Goal: Task Accomplishment & Management: Use online tool/utility

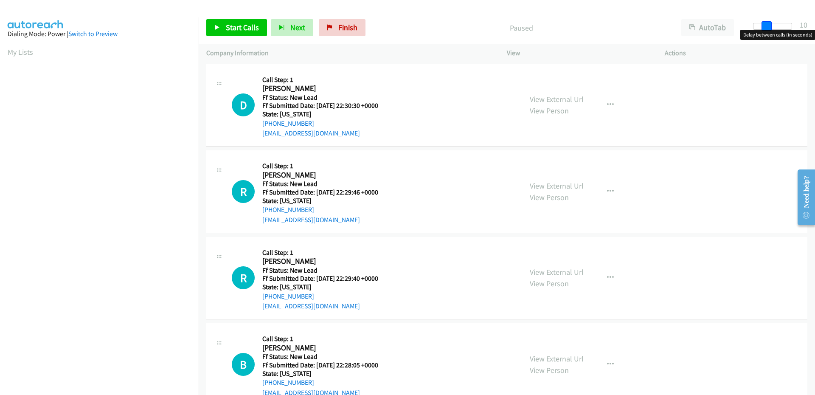
drag, startPoint x: 758, startPoint y: 27, endPoint x: 770, endPoint y: 26, distance: 12.3
click at [770, 26] on span at bounding box center [766, 26] width 10 height 10
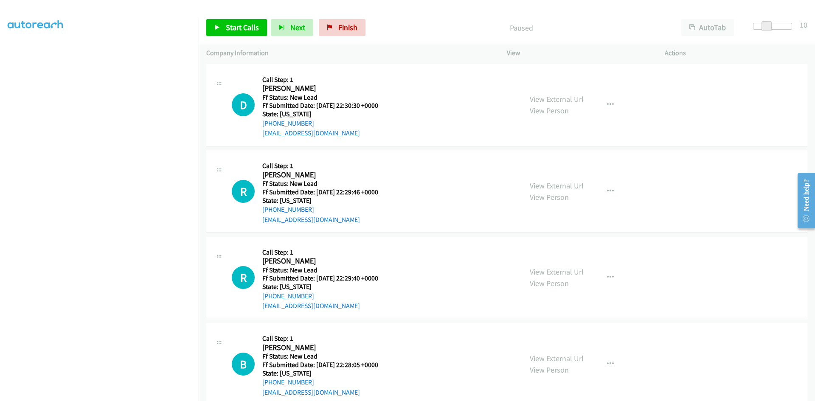
scroll to position [75, 0]
click at [235, 29] on span "Start Calls" at bounding box center [242, 27] width 33 height 10
click at [545, 101] on link "View External Url" at bounding box center [557, 99] width 54 height 10
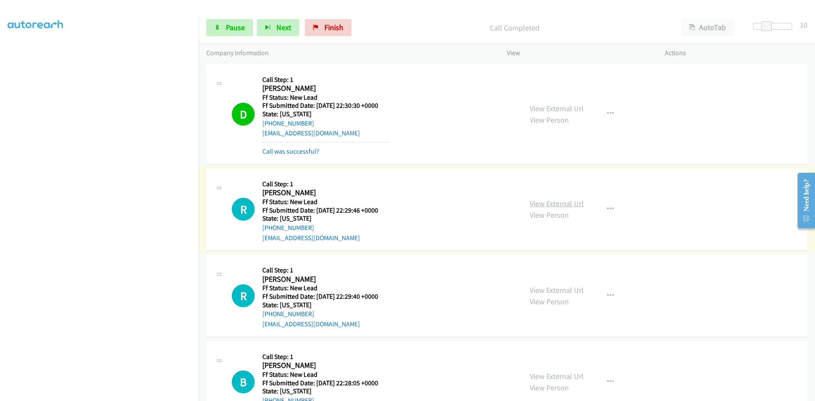
click at [537, 202] on link "View External Url" at bounding box center [557, 204] width 54 height 10
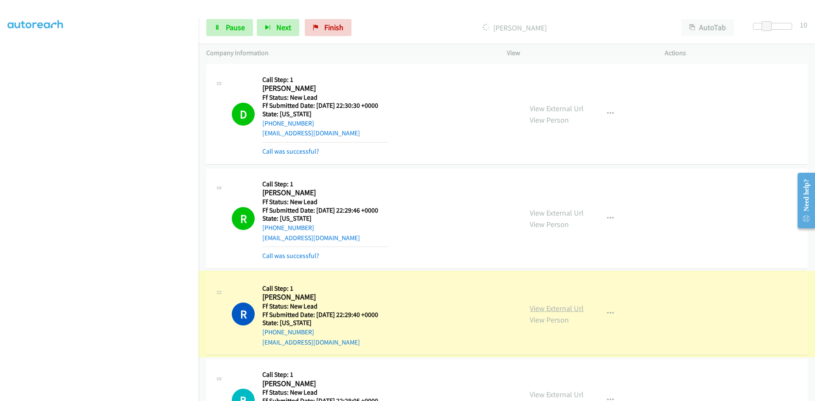
click at [534, 307] on link "View External Url" at bounding box center [557, 308] width 54 height 10
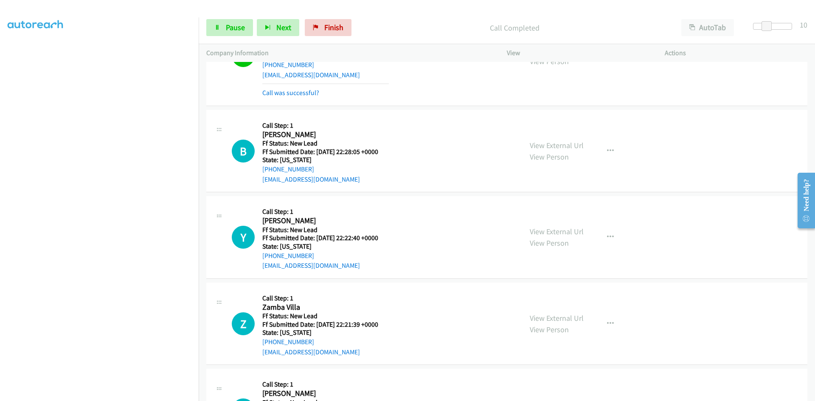
scroll to position [267, 0]
click at [553, 147] on link "View External Url" at bounding box center [557, 146] width 54 height 10
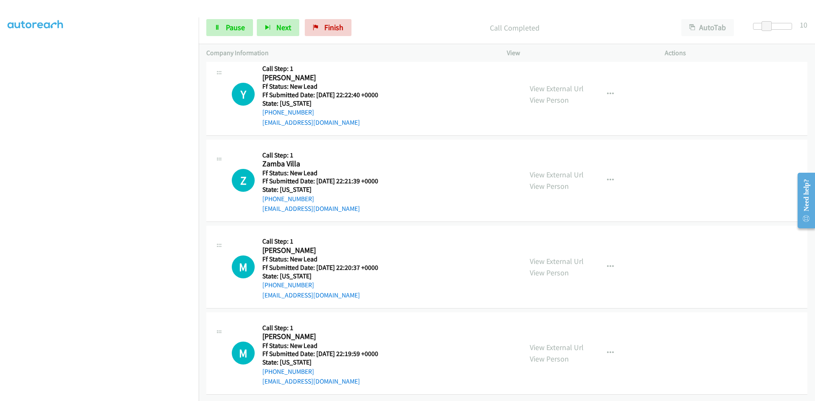
scroll to position [435, 0]
click at [561, 84] on link "View External Url" at bounding box center [557, 89] width 54 height 10
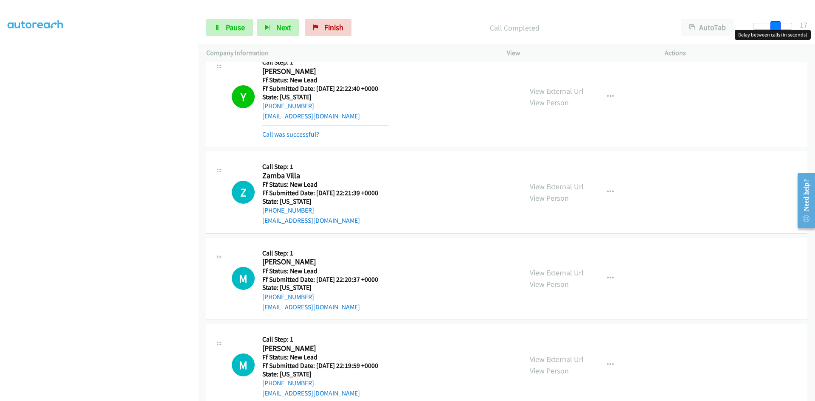
click at [775, 30] on body "Start Calls Pause Next Finish Call Completed AutoTab AutoTab 17 Company Informa…" at bounding box center [407, 20] width 815 height 40
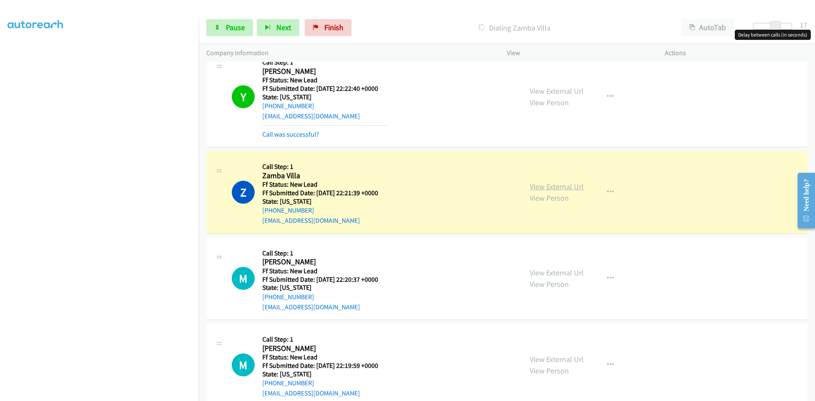
click at [538, 186] on link "View External Url" at bounding box center [557, 187] width 54 height 10
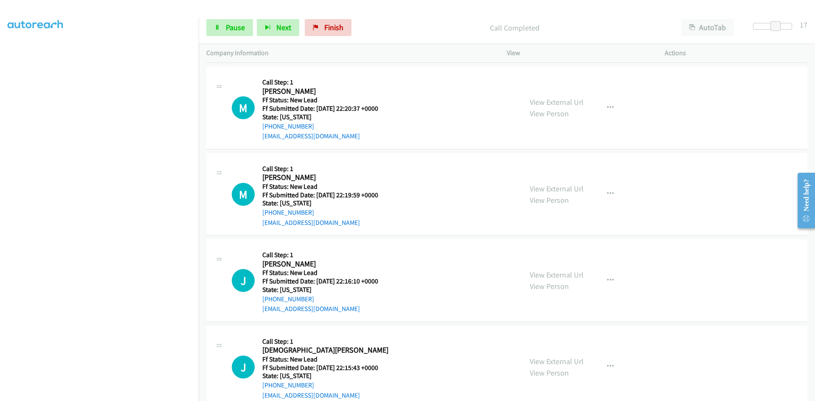
scroll to position [647, 0]
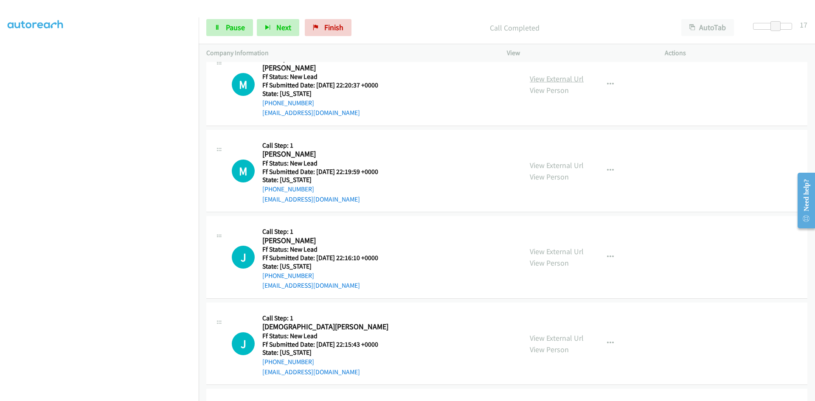
click at [572, 75] on link "View External Url" at bounding box center [557, 79] width 54 height 10
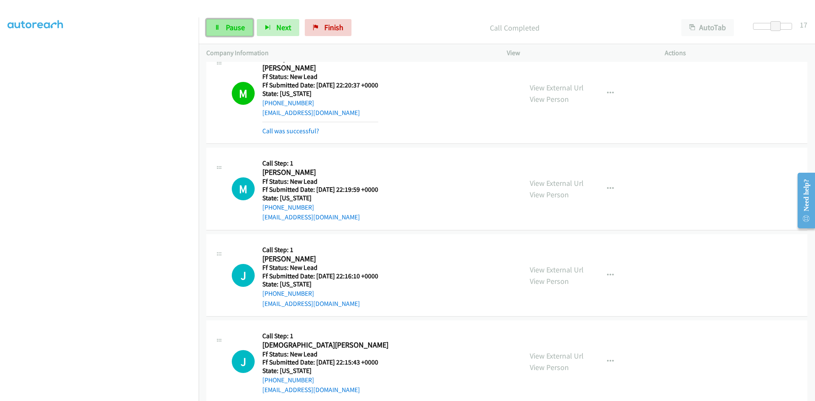
click at [227, 31] on span "Pause" at bounding box center [235, 27] width 19 height 10
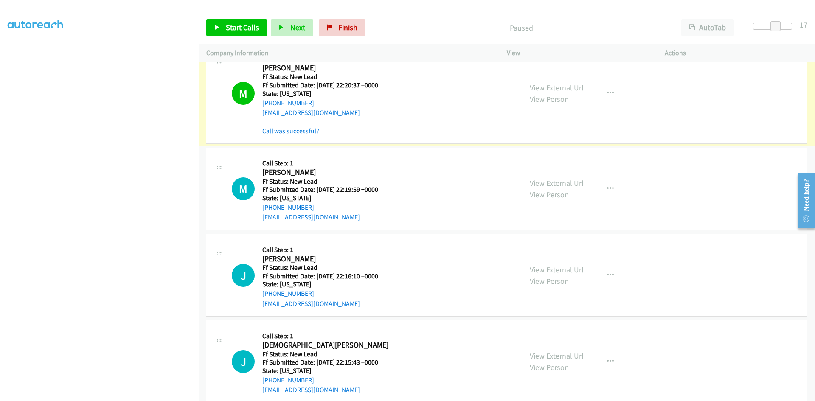
click at [278, 132] on link "Call was successful?" at bounding box center [290, 131] width 57 height 8
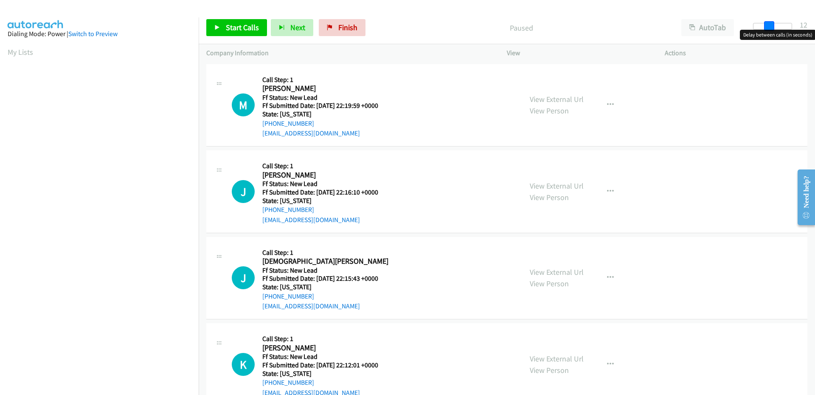
drag, startPoint x: 764, startPoint y: 28, endPoint x: 775, endPoint y: 28, distance: 11.9
click at [775, 28] on div at bounding box center [772, 26] width 39 height 7
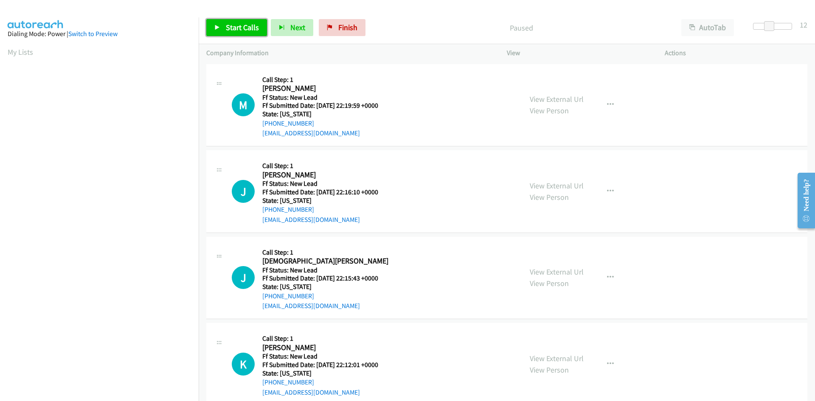
click at [227, 36] on link "Start Calls" at bounding box center [236, 27] width 61 height 17
click at [546, 98] on link "View External Url" at bounding box center [557, 99] width 54 height 10
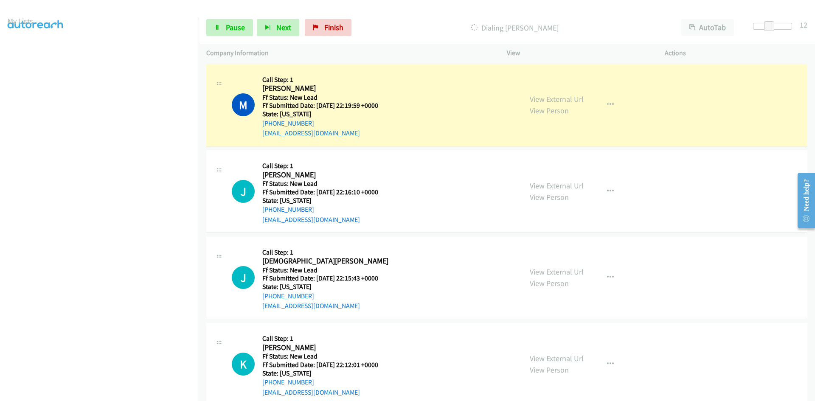
scroll to position [75, 0]
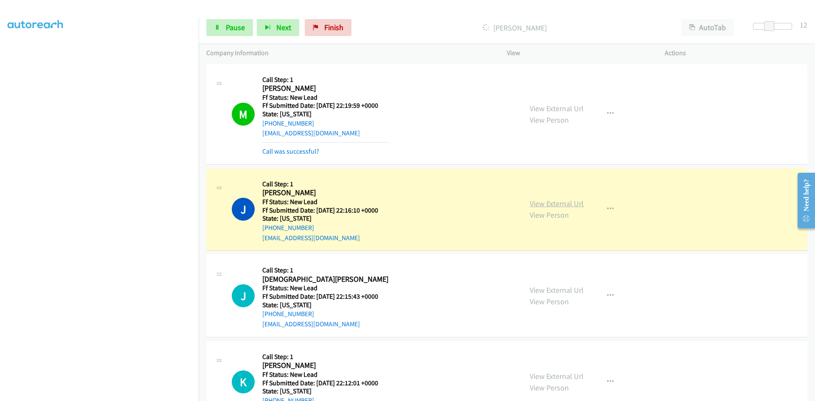
click at [534, 203] on link "View External Url" at bounding box center [557, 204] width 54 height 10
click at [281, 149] on link "Call was successful?" at bounding box center [290, 151] width 57 height 8
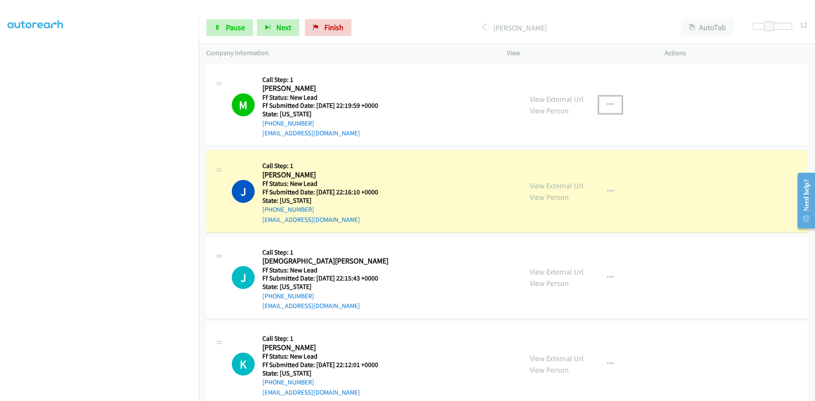
click at [607, 104] on icon "button" at bounding box center [610, 104] width 7 height 7
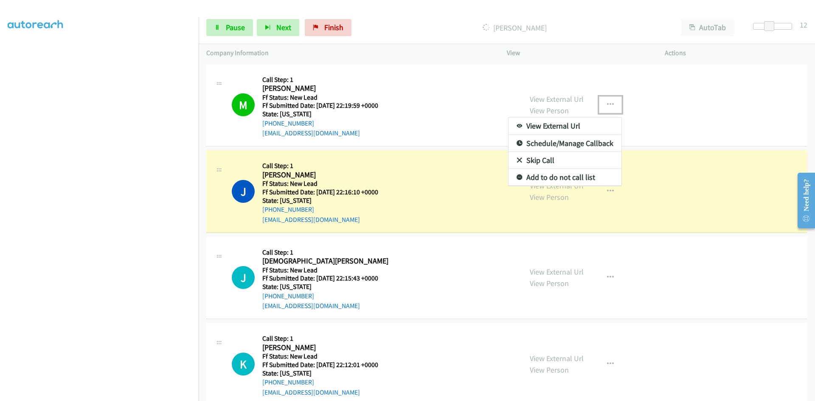
click at [535, 177] on link "Add to do not call list" at bounding box center [564, 177] width 113 height 17
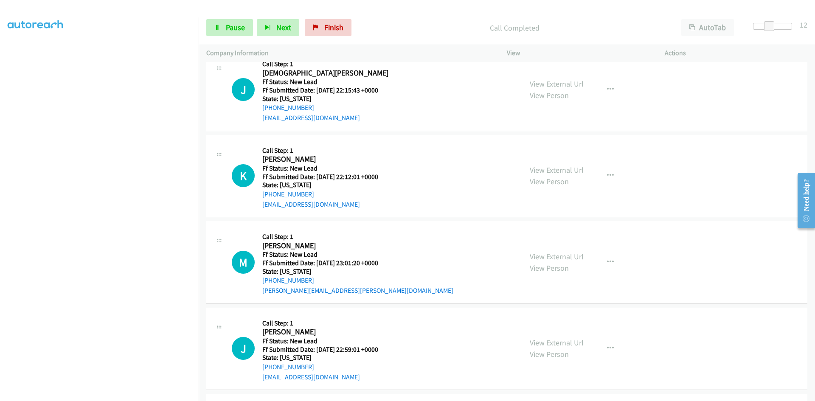
scroll to position [212, 0]
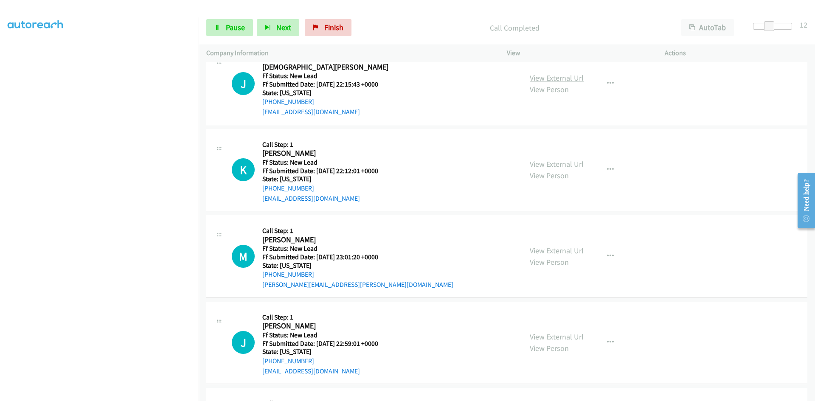
click at [549, 77] on link "View External Url" at bounding box center [557, 78] width 54 height 10
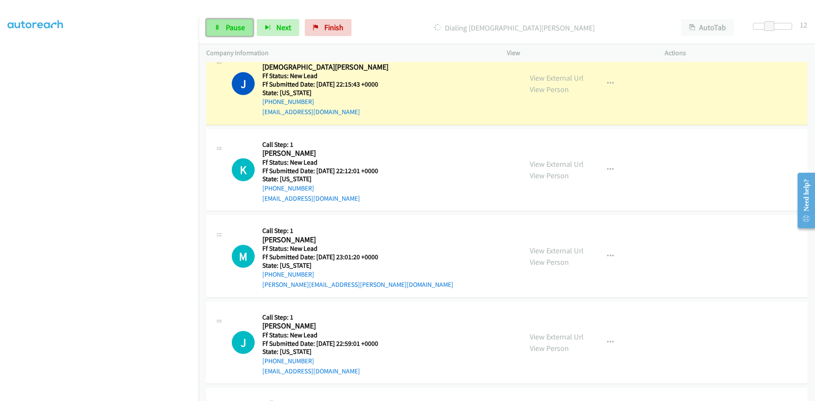
click at [234, 23] on span "Pause" at bounding box center [235, 27] width 19 height 10
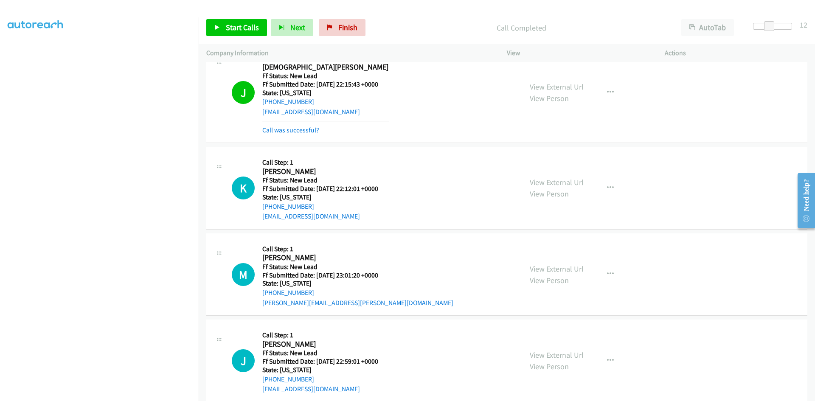
click at [298, 131] on link "Call was successful?" at bounding box center [290, 130] width 57 height 8
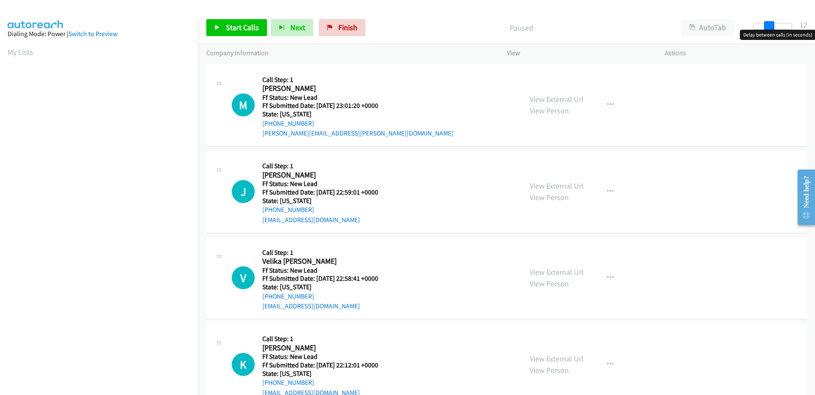
drag, startPoint x: 757, startPoint y: 26, endPoint x: 773, endPoint y: 24, distance: 15.4
click at [773, 24] on span at bounding box center [769, 26] width 10 height 10
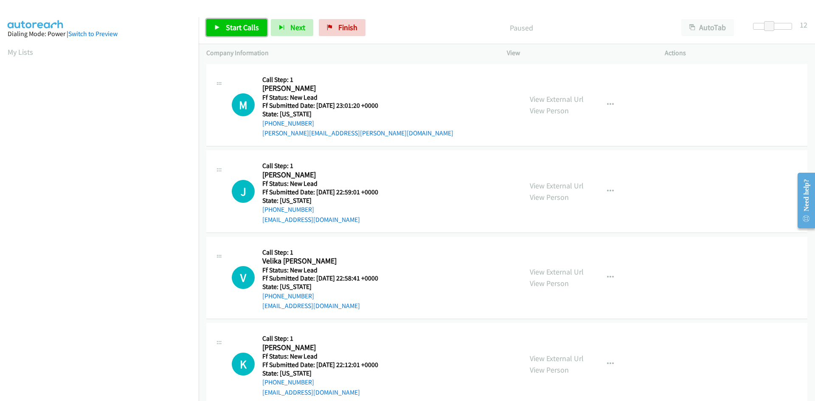
click at [243, 27] on span "Start Calls" at bounding box center [242, 27] width 33 height 10
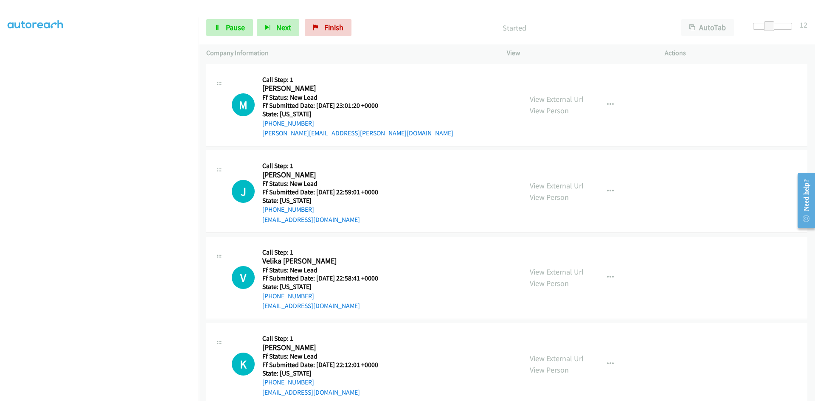
scroll to position [75, 0]
click at [542, 98] on link "View External Url" at bounding box center [557, 99] width 54 height 10
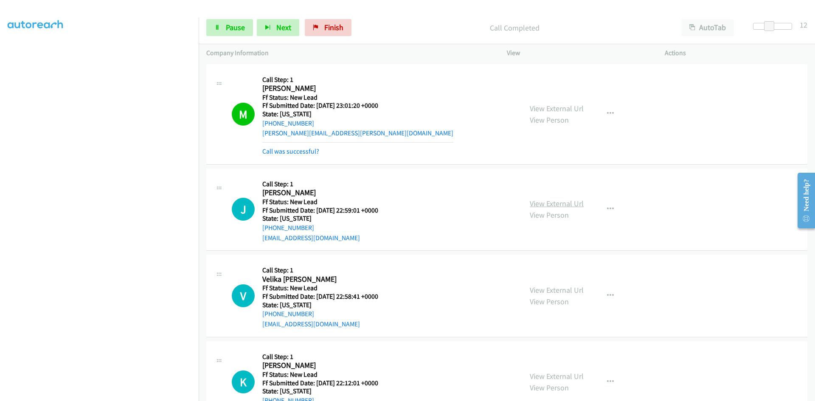
click at [551, 202] on link "View External Url" at bounding box center [557, 204] width 54 height 10
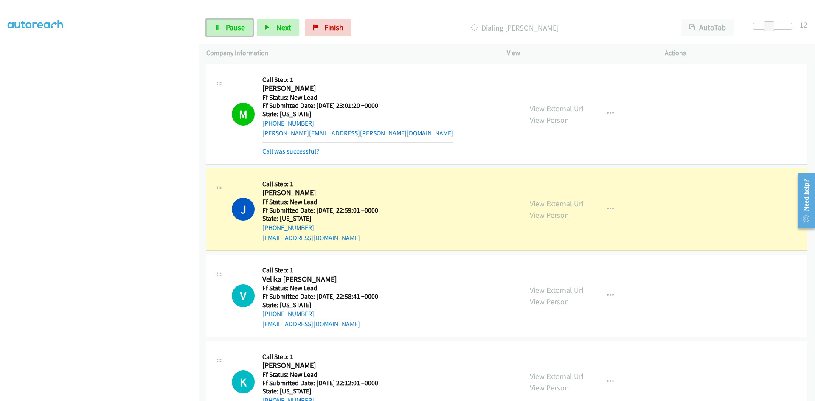
drag, startPoint x: 238, startPoint y: 30, endPoint x: 195, endPoint y: 38, distance: 43.3
click at [236, 30] on span "Pause" at bounding box center [235, 27] width 19 height 10
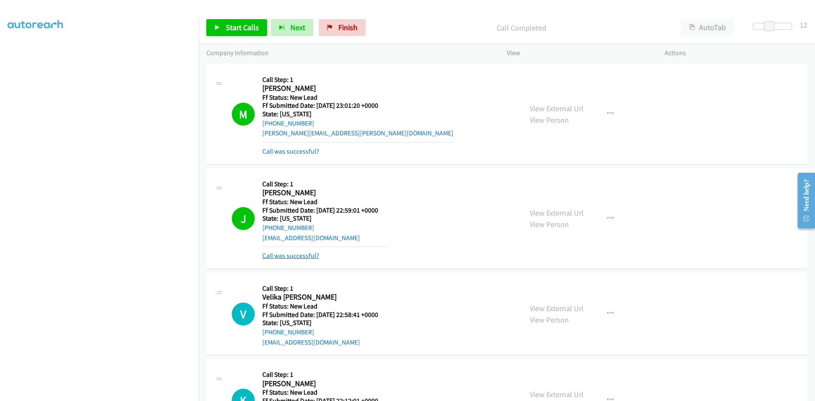
click at [270, 257] on link "Call was successful?" at bounding box center [290, 256] width 57 height 8
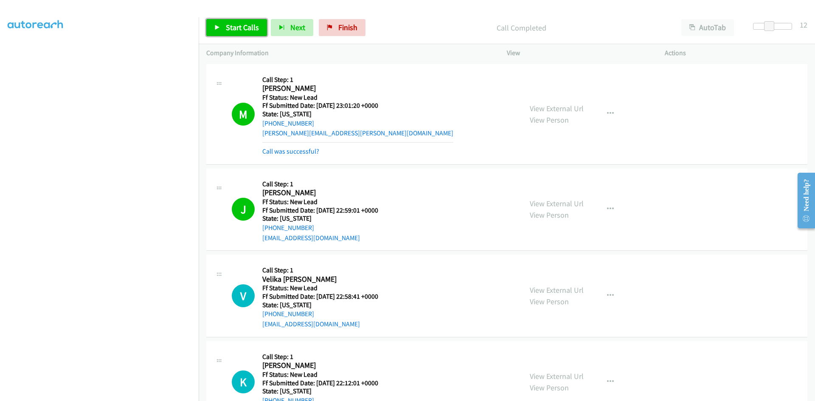
click at [229, 29] on span "Start Calls" at bounding box center [242, 27] width 33 height 10
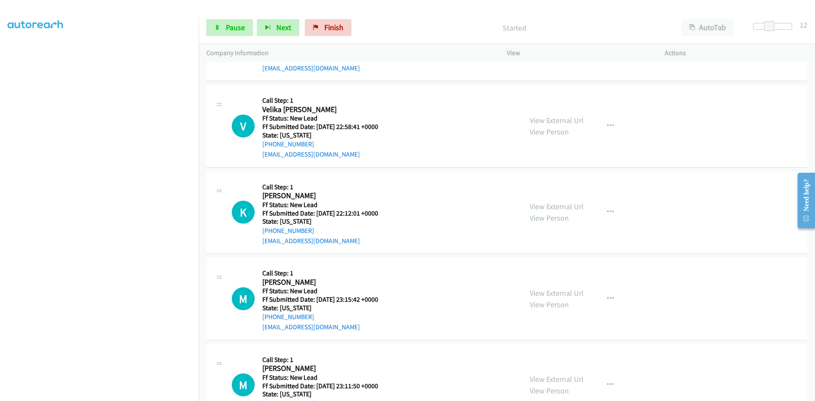
scroll to position [212, 0]
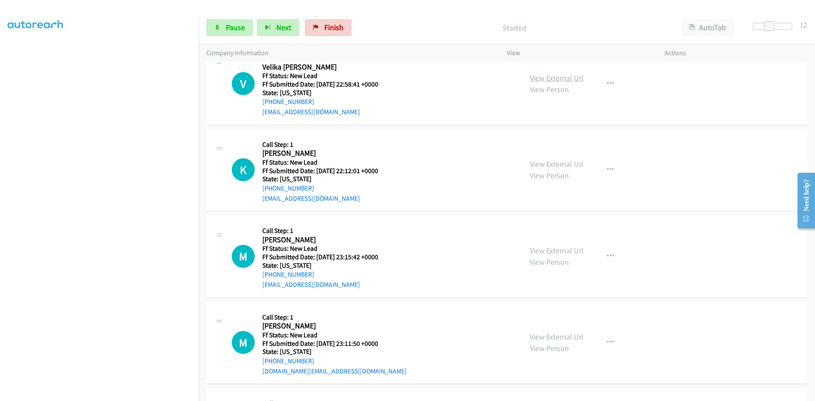
click at [544, 79] on link "View External Url" at bounding box center [557, 78] width 54 height 10
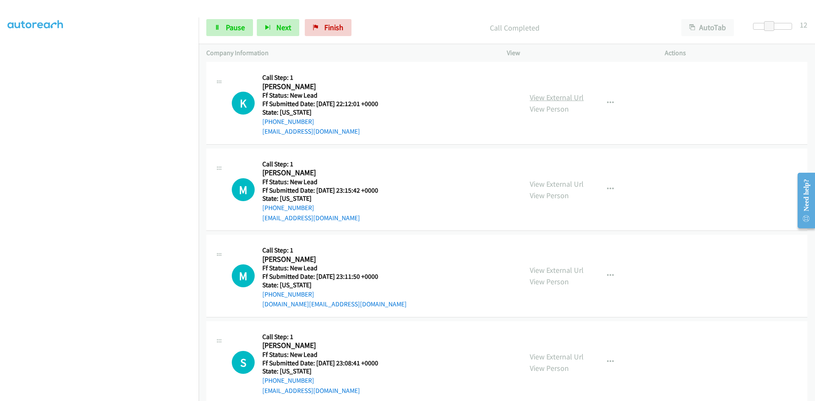
scroll to position [297, 0]
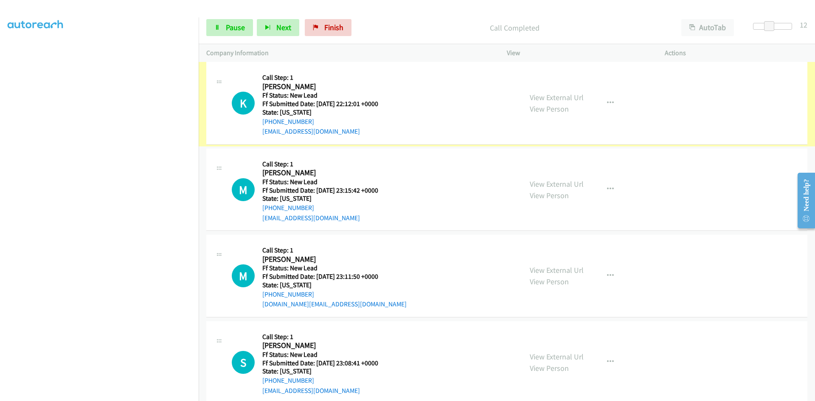
click at [554, 96] on link "View External Url" at bounding box center [557, 98] width 54 height 10
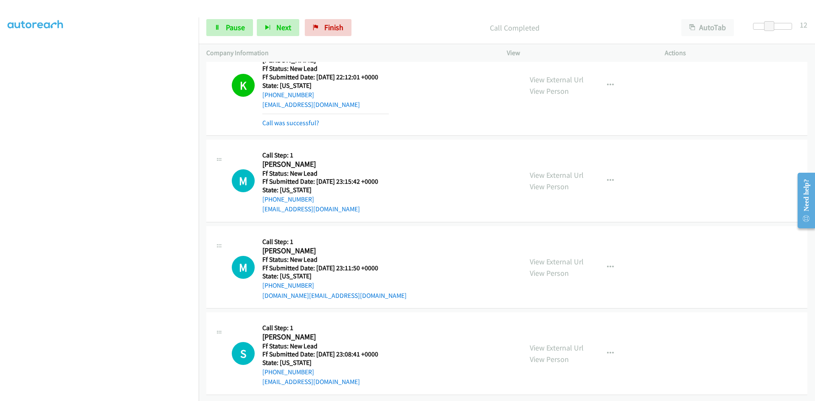
scroll to position [330, 0]
click at [530, 170] on link "View External Url" at bounding box center [557, 175] width 54 height 10
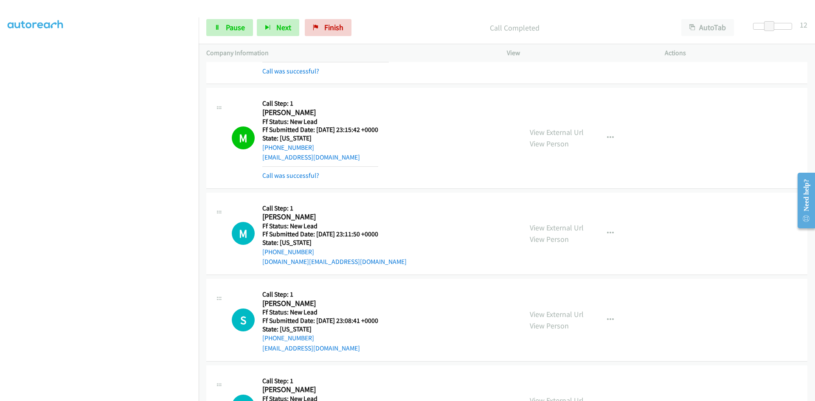
scroll to position [458, 0]
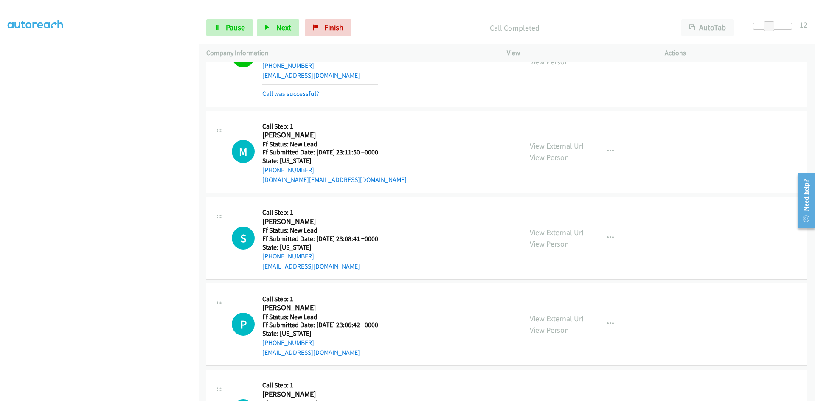
click at [537, 146] on link "View External Url" at bounding box center [557, 146] width 54 height 10
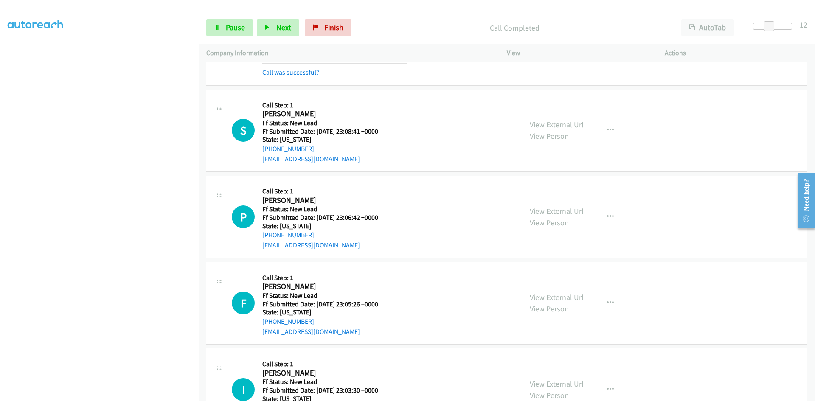
scroll to position [585, 0]
click at [546, 121] on link "View External Url" at bounding box center [557, 123] width 54 height 10
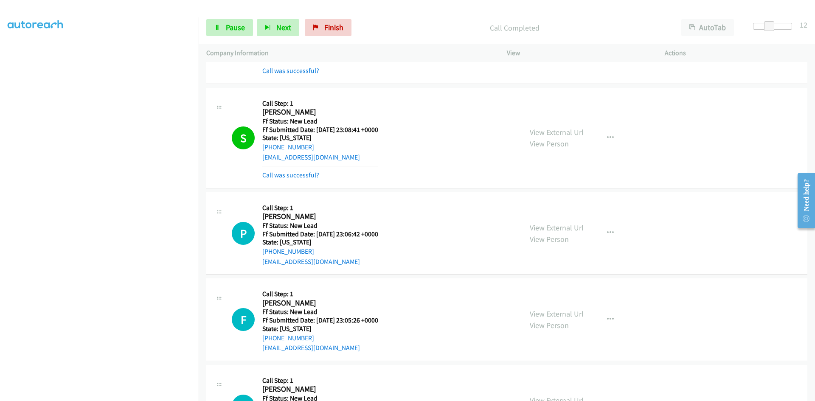
click at [571, 225] on link "View External Url" at bounding box center [557, 228] width 54 height 10
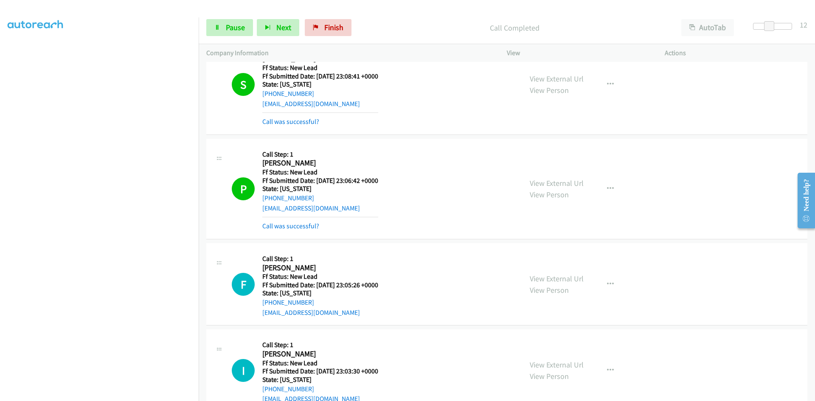
scroll to position [797, 0]
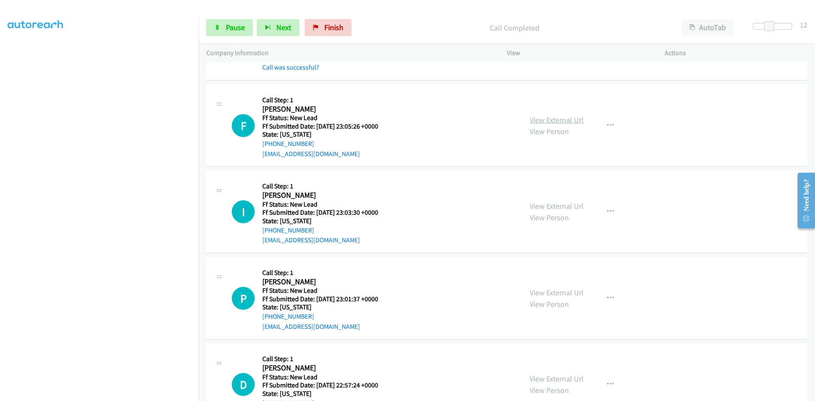
click at [556, 121] on link "View External Url" at bounding box center [557, 120] width 54 height 10
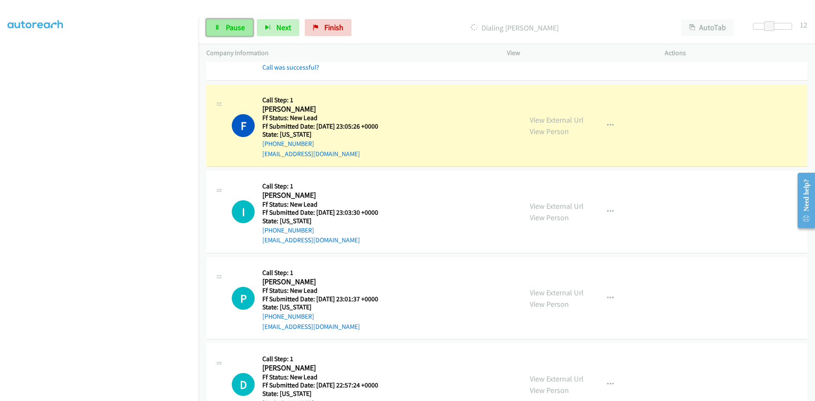
click at [224, 33] on link "Pause" at bounding box center [229, 27] width 47 height 17
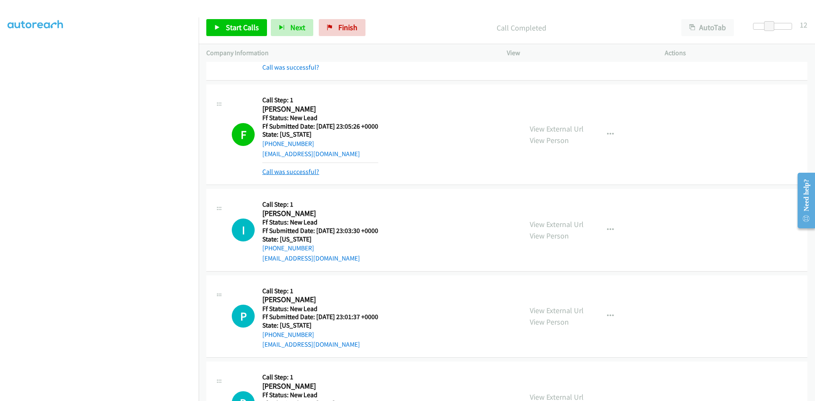
click at [301, 170] on link "Call was successful?" at bounding box center [290, 172] width 57 height 8
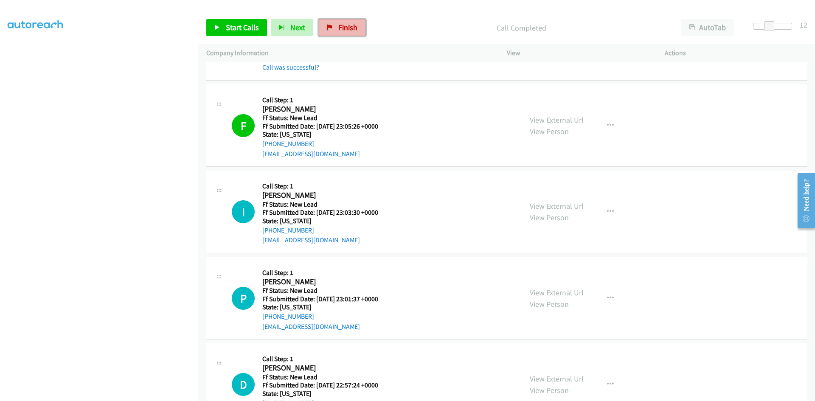
click at [339, 27] on span "Finish" at bounding box center [347, 27] width 19 height 10
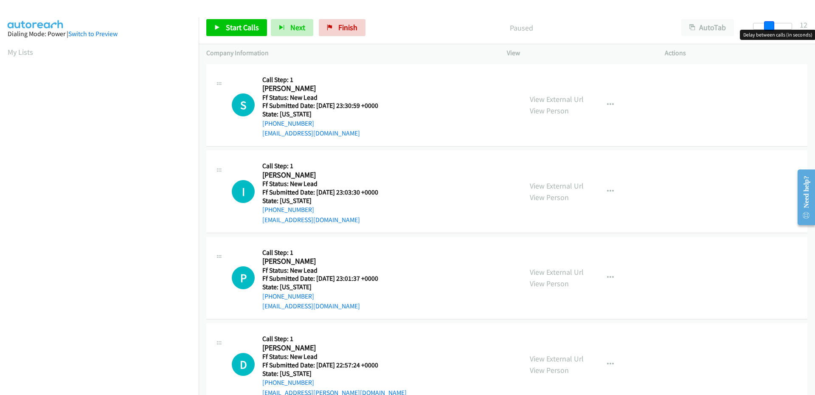
drag, startPoint x: 761, startPoint y: 26, endPoint x: 776, endPoint y: 24, distance: 15.0
click at [776, 24] on div at bounding box center [772, 26] width 39 height 7
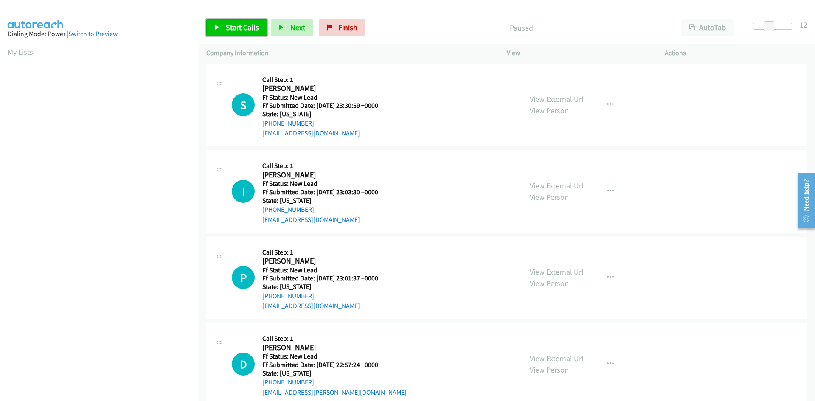
click at [231, 28] on span "Start Calls" at bounding box center [242, 27] width 33 height 10
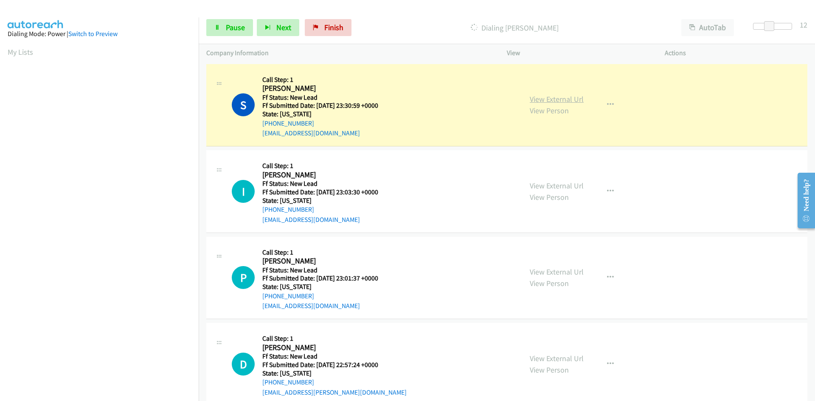
click at [537, 102] on link "View External Url" at bounding box center [557, 99] width 54 height 10
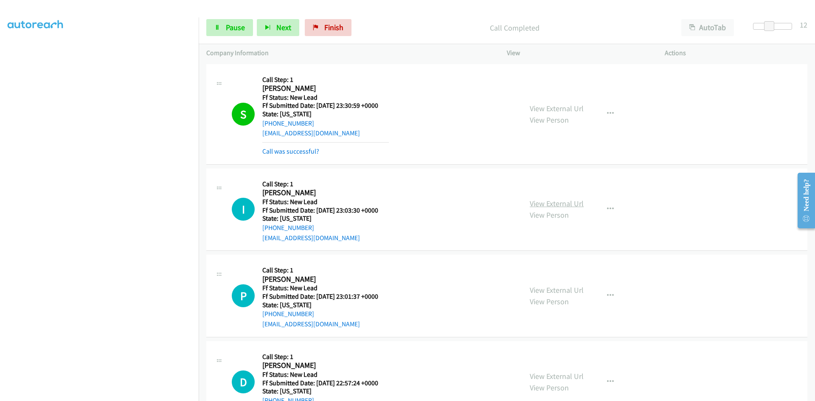
click at [542, 208] on link "View External Url" at bounding box center [557, 204] width 54 height 10
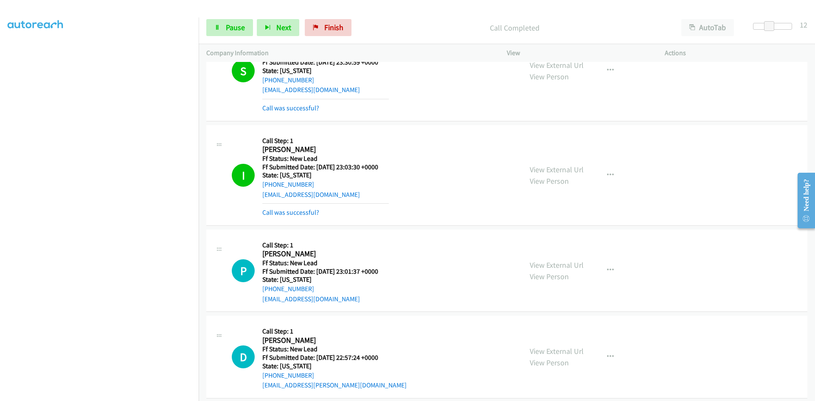
scroll to position [140, 0]
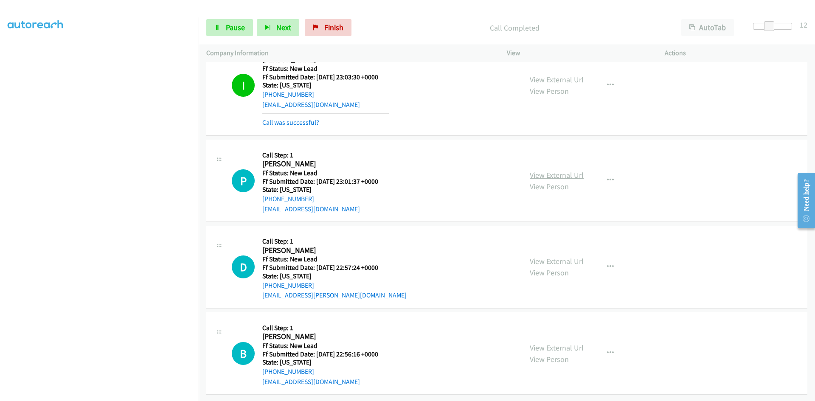
click at [546, 172] on link "View External Url" at bounding box center [557, 175] width 54 height 10
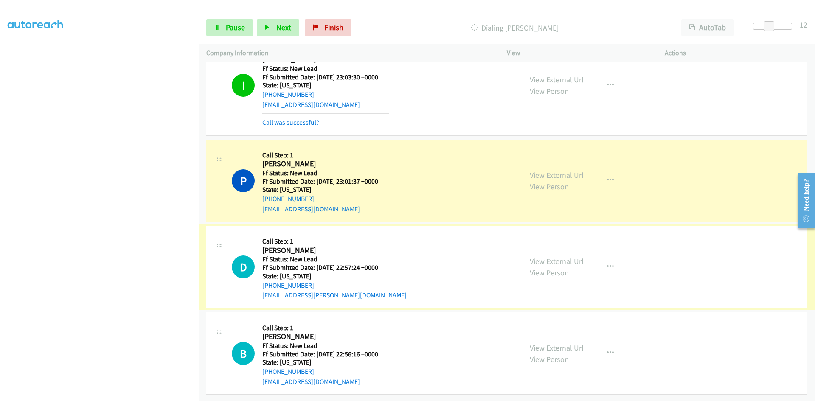
click at [534, 256] on link "View External Url" at bounding box center [557, 261] width 54 height 10
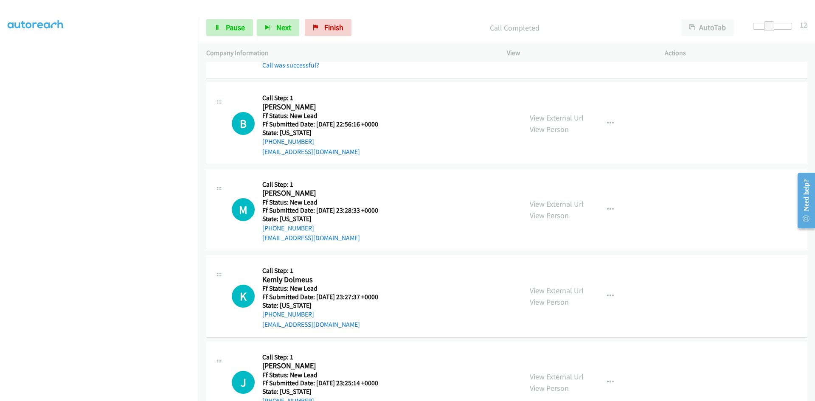
scroll to position [435, 0]
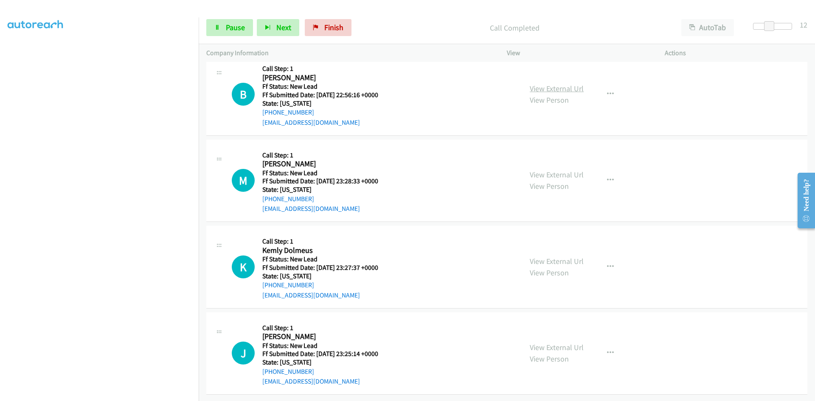
click at [570, 84] on link "View External Url" at bounding box center [557, 89] width 54 height 10
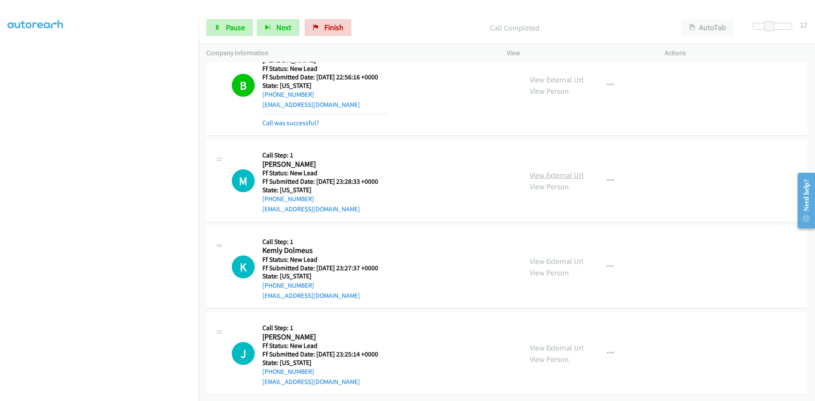
scroll to position [453, 0]
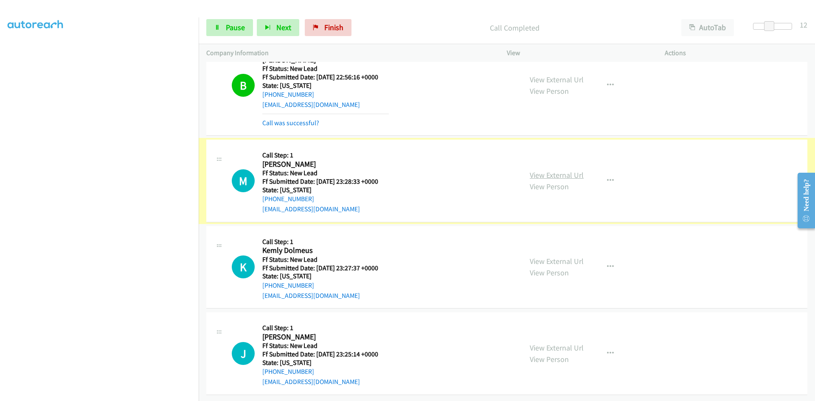
click at [532, 170] on link "View External Url" at bounding box center [557, 175] width 54 height 10
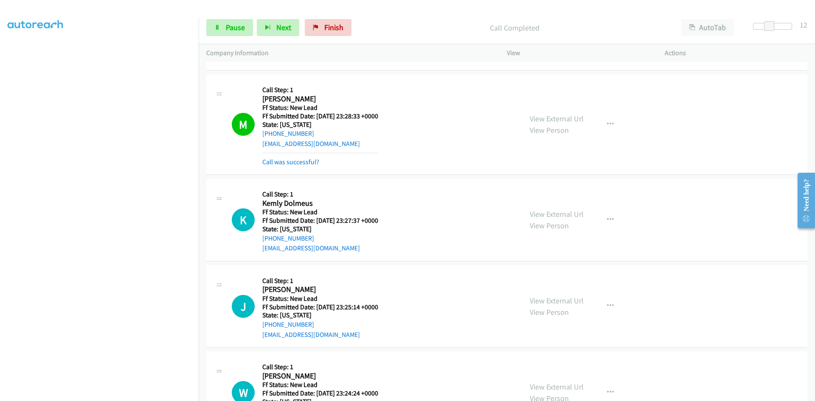
scroll to position [556, 0]
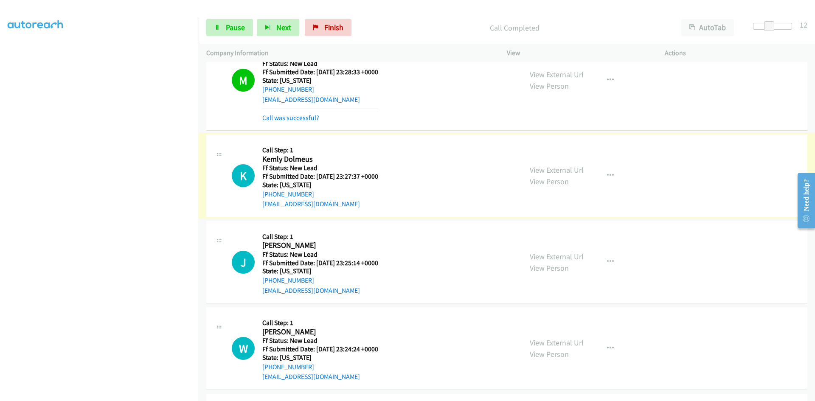
click at [565, 170] on link "View External Url" at bounding box center [557, 170] width 54 height 10
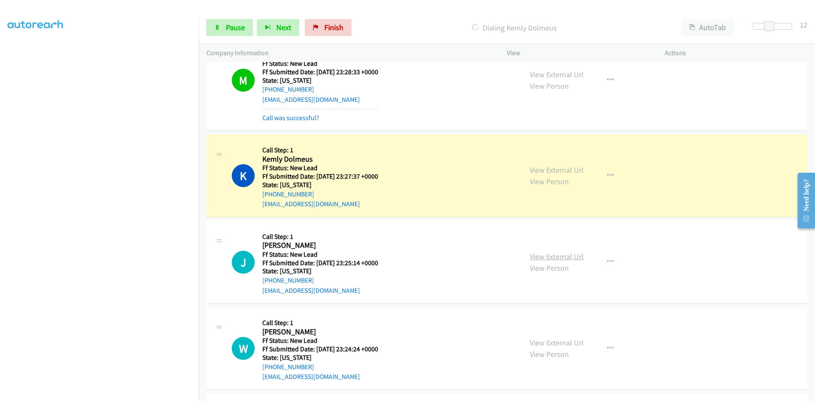
click at [574, 258] on link "View External Url" at bounding box center [557, 257] width 54 height 10
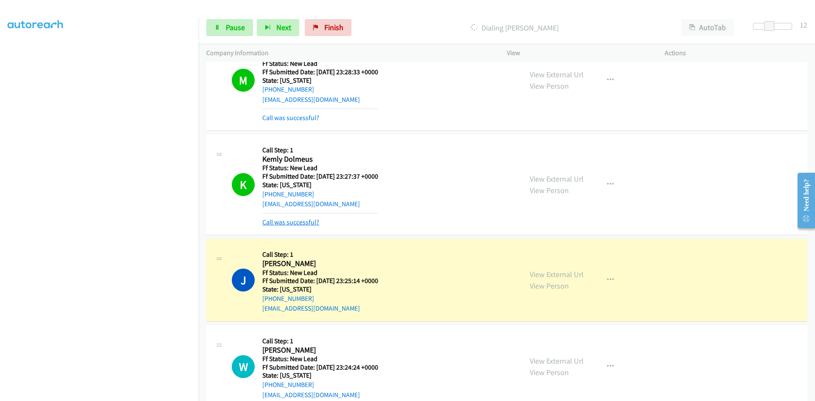
click at [291, 222] on link "Call was successful?" at bounding box center [290, 222] width 57 height 8
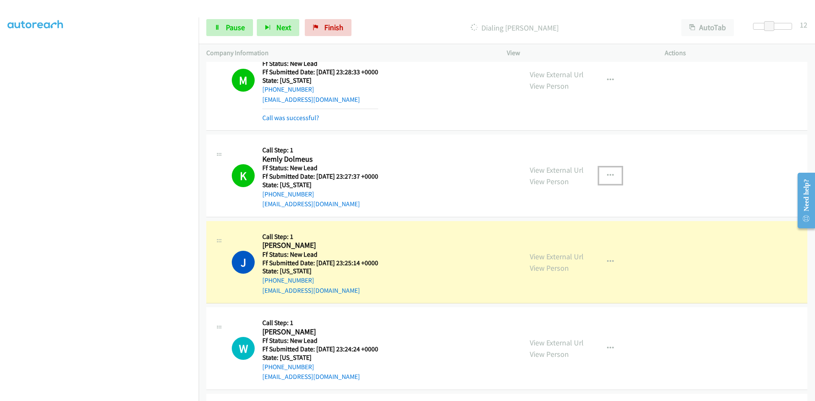
click at [607, 172] on icon "button" at bounding box center [610, 175] width 7 height 7
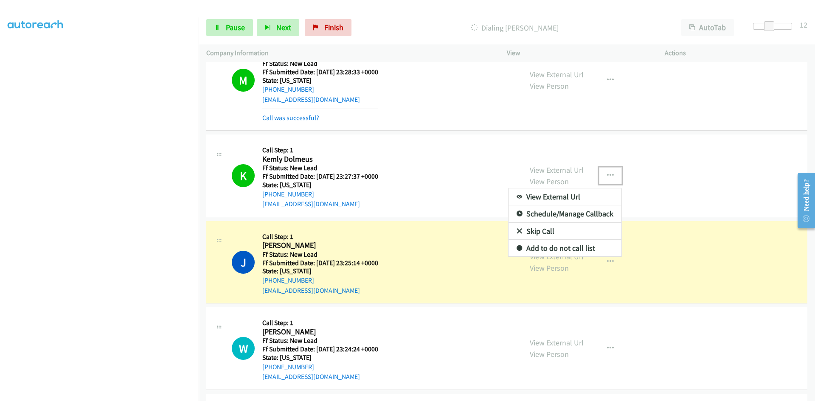
click at [539, 248] on link "Add to do not call list" at bounding box center [564, 248] width 113 height 17
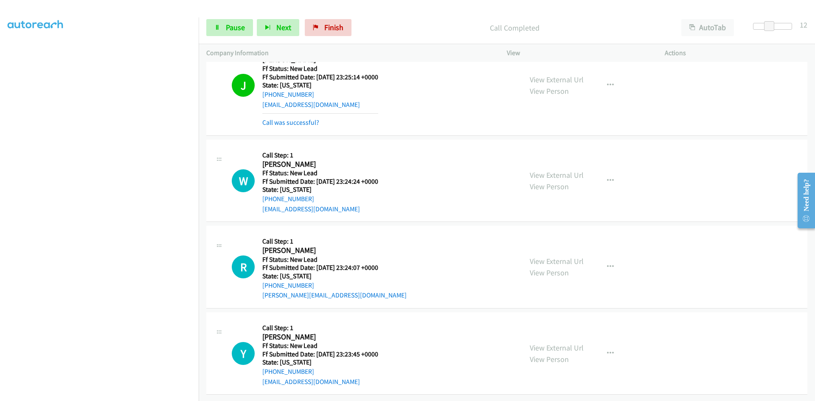
scroll to position [748, 0]
click at [551, 170] on link "View External Url" at bounding box center [557, 175] width 54 height 10
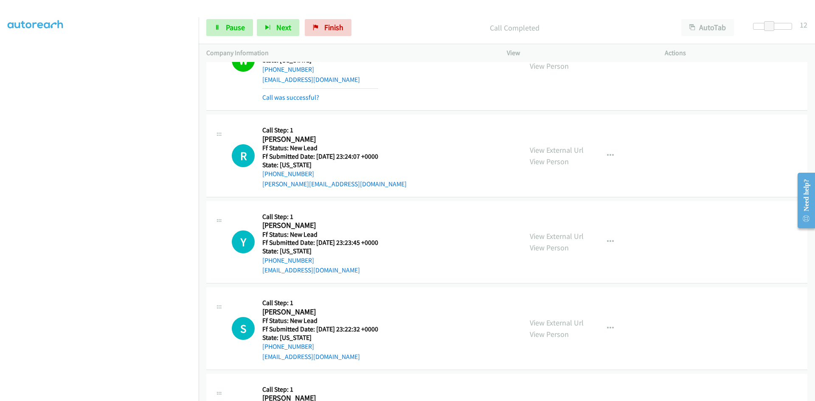
scroll to position [876, 0]
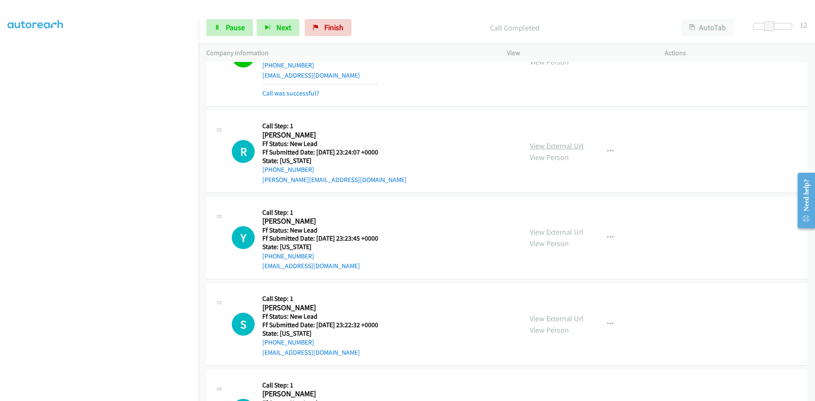
click at [548, 144] on link "View External Url" at bounding box center [557, 146] width 54 height 10
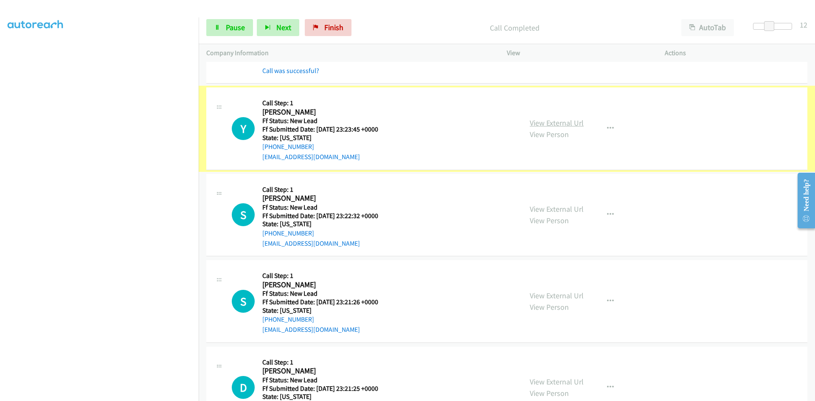
scroll to position [1003, 0]
click at [568, 120] on link "View External Url" at bounding box center [557, 123] width 54 height 10
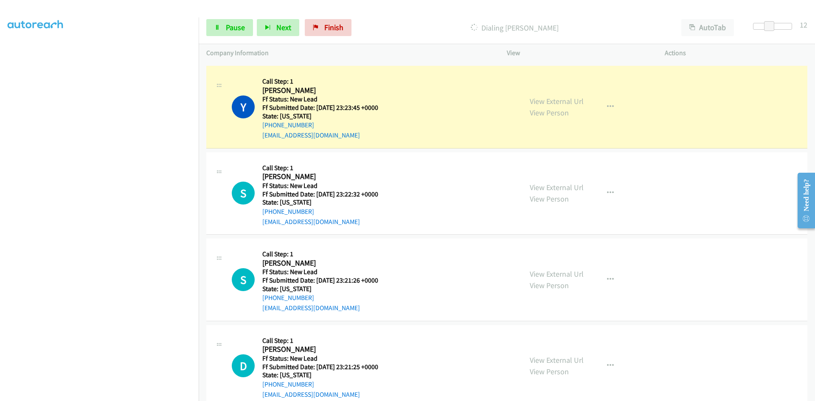
scroll to position [1044, 0]
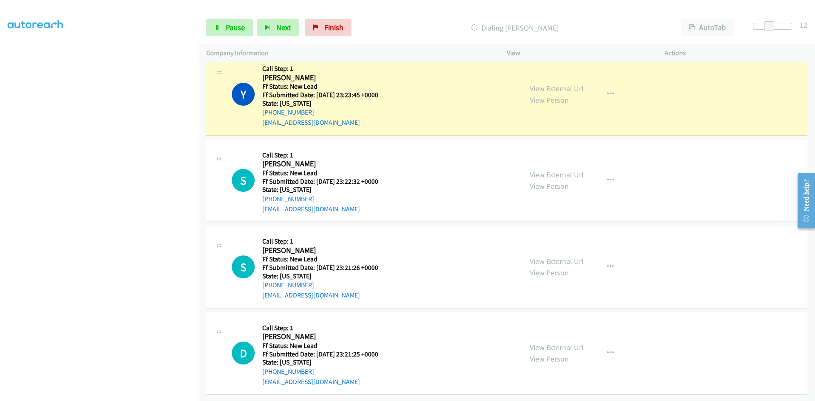
click at [567, 170] on link "View External Url" at bounding box center [557, 175] width 54 height 10
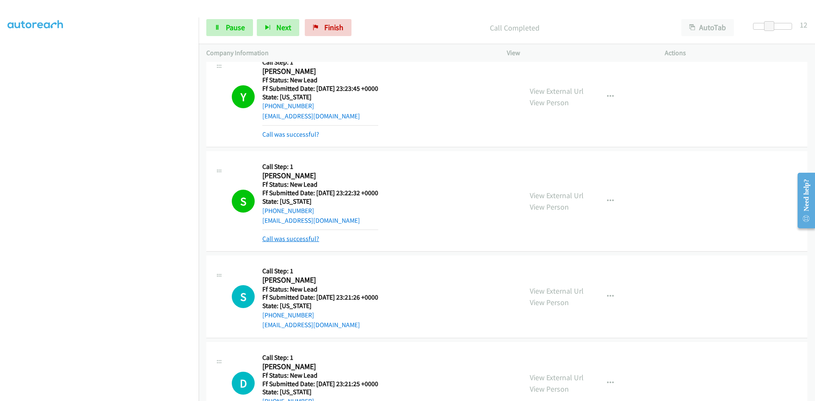
click at [303, 239] on link "Call was successful?" at bounding box center [290, 239] width 57 height 8
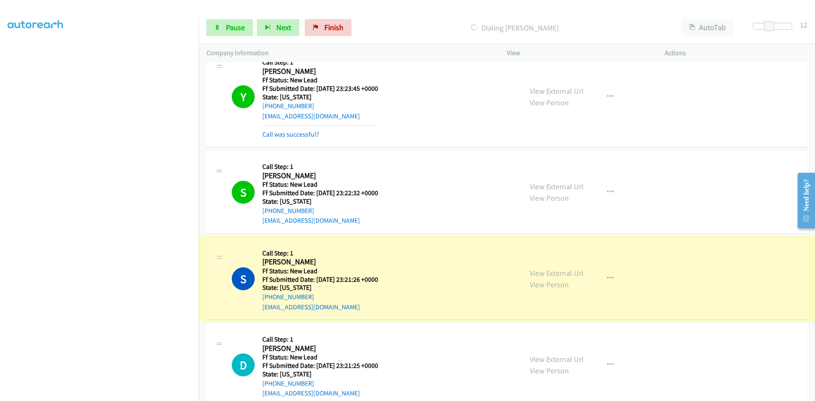
click at [555, 274] on link "View External Url" at bounding box center [557, 273] width 54 height 10
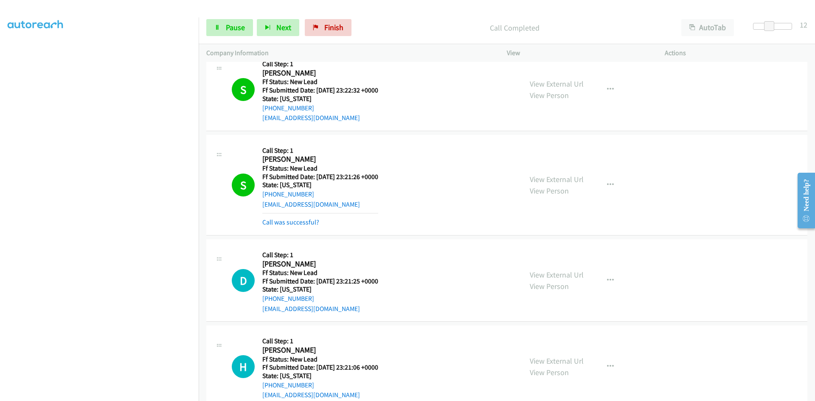
scroll to position [1256, 0]
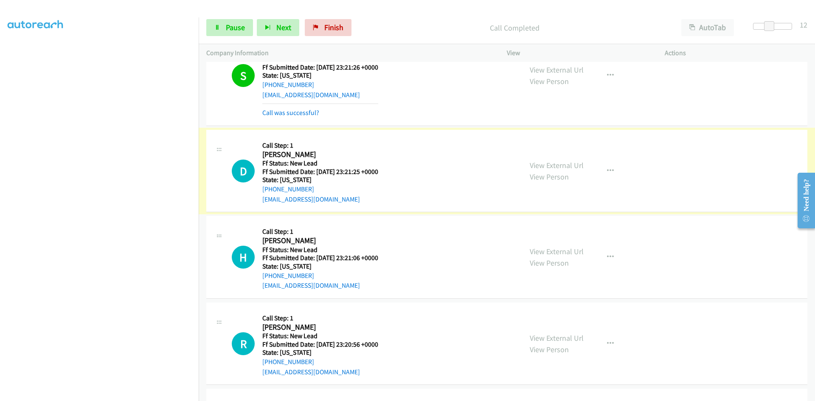
click at [545, 168] on link "View External Url" at bounding box center [557, 165] width 54 height 10
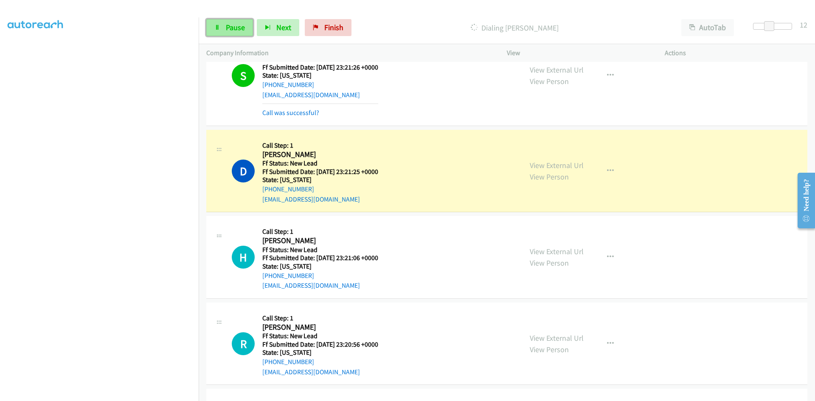
click at [215, 34] on link "Pause" at bounding box center [229, 27] width 47 height 17
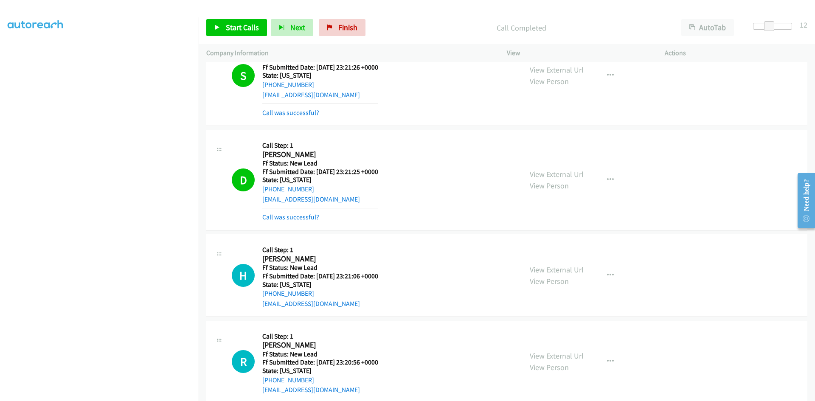
click at [294, 217] on link "Call was successful?" at bounding box center [290, 217] width 57 height 8
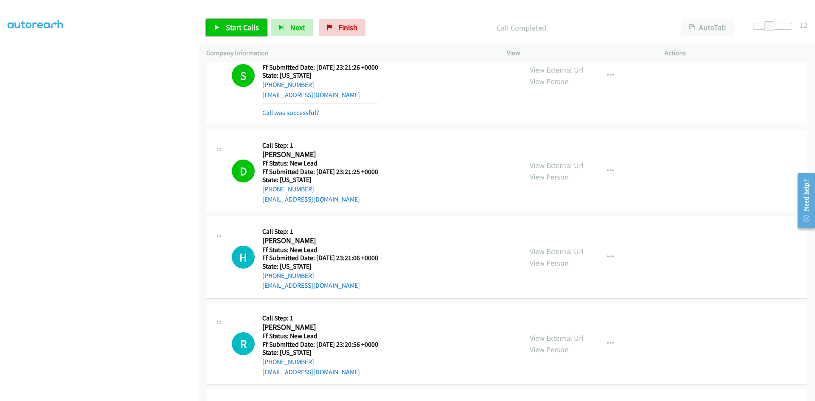
click at [228, 21] on link "Start Calls" at bounding box center [236, 27] width 61 height 17
click at [548, 251] on link "View External Url" at bounding box center [557, 252] width 54 height 10
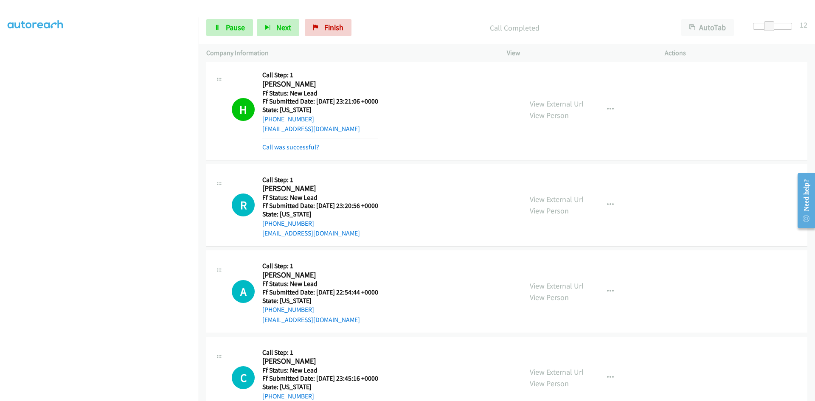
scroll to position [1444, 0]
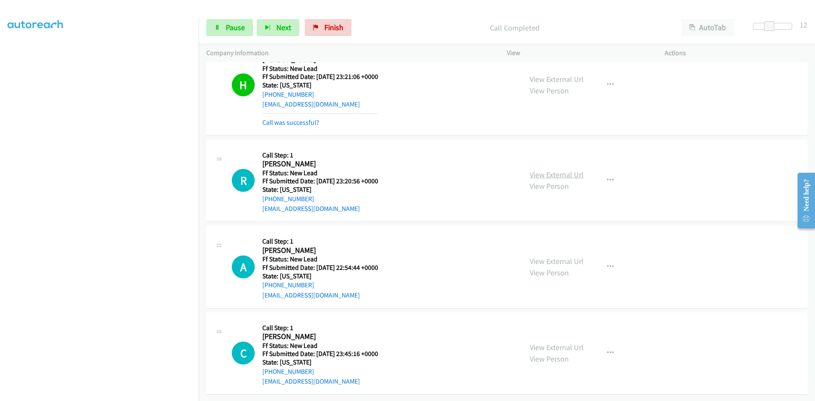
click at [566, 170] on link "View External Url" at bounding box center [557, 175] width 54 height 10
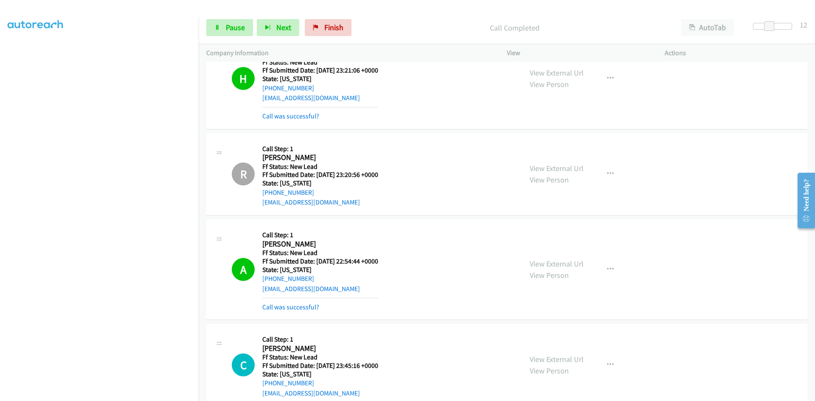
click at [229, 15] on div "Start Calls Pause Next Finish Call Completed AutoTab AutoTab 12" at bounding box center [507, 27] width 616 height 33
click at [228, 23] on span "Pause" at bounding box center [235, 27] width 19 height 10
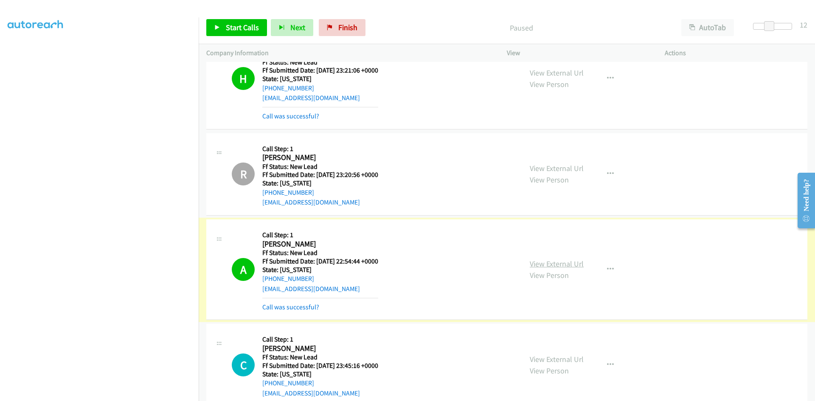
click at [566, 264] on link "View External Url" at bounding box center [557, 264] width 54 height 10
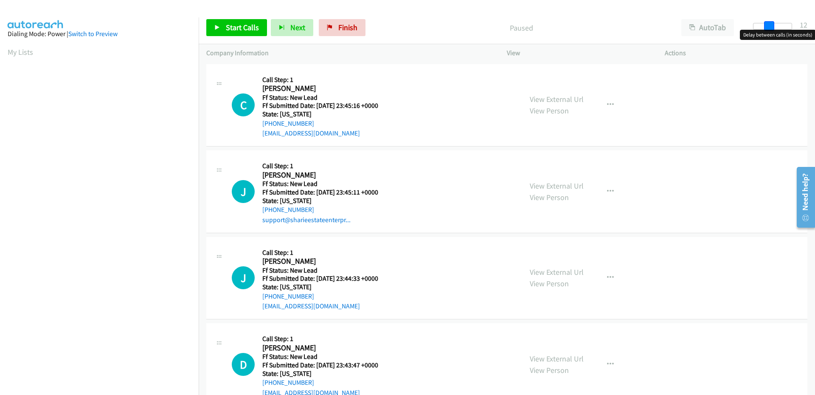
drag, startPoint x: 759, startPoint y: 27, endPoint x: 774, endPoint y: 28, distance: 15.0
click at [774, 28] on span at bounding box center [769, 26] width 10 height 10
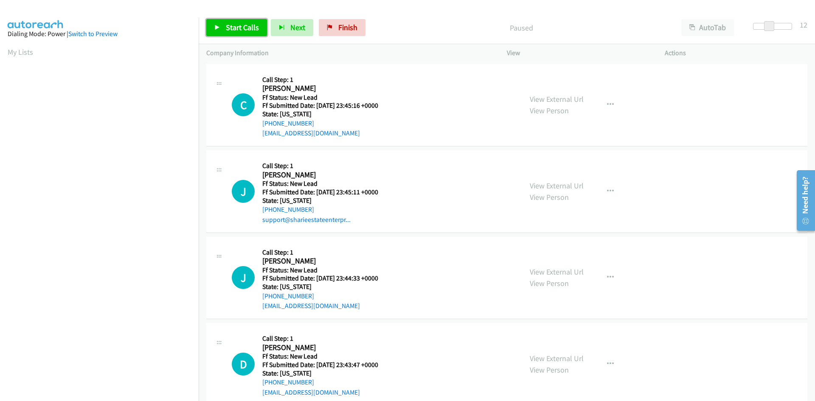
click at [242, 31] on span "Start Calls" at bounding box center [242, 27] width 33 height 10
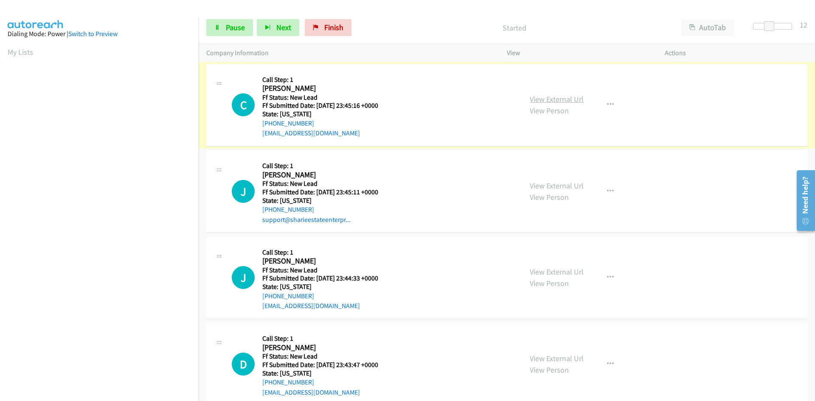
click at [564, 99] on link "View External Url" at bounding box center [557, 99] width 54 height 10
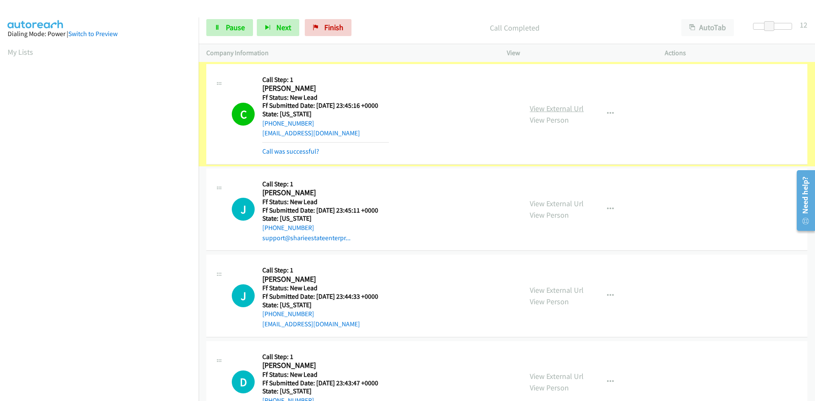
scroll to position [75, 0]
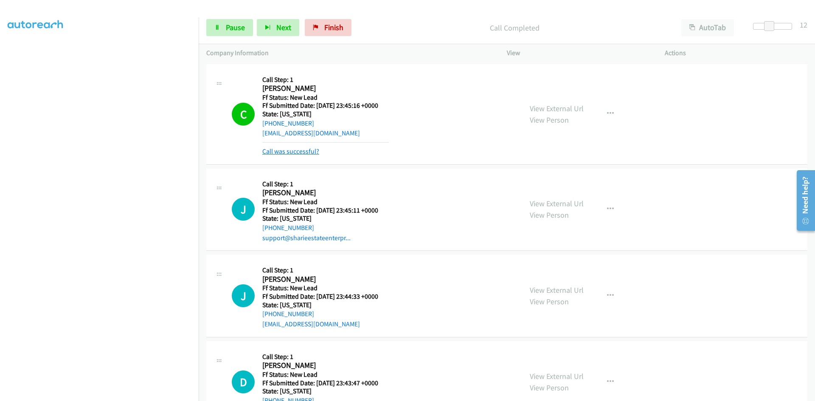
click at [301, 150] on link "Call was successful?" at bounding box center [290, 151] width 57 height 8
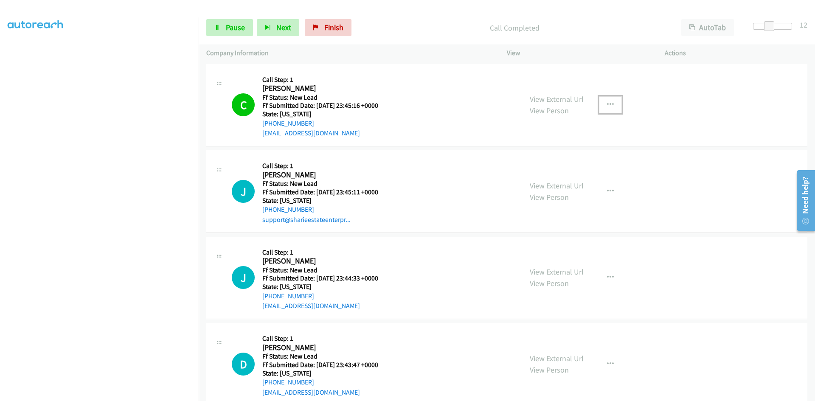
click at [603, 104] on button "button" at bounding box center [610, 104] width 23 height 17
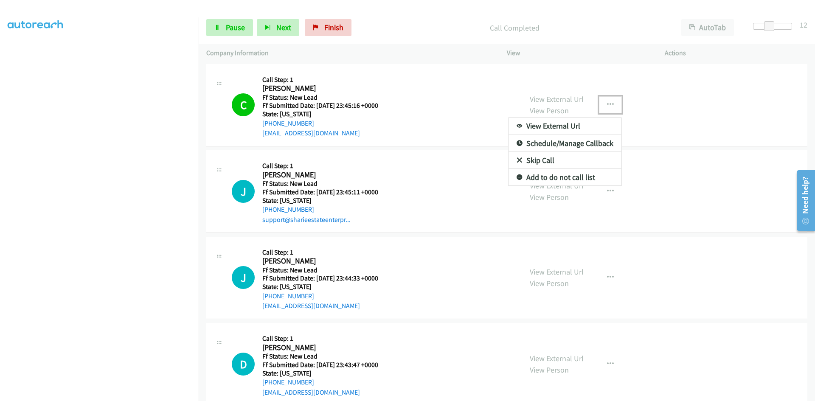
click at [553, 177] on link "Add to do not call list" at bounding box center [564, 177] width 113 height 17
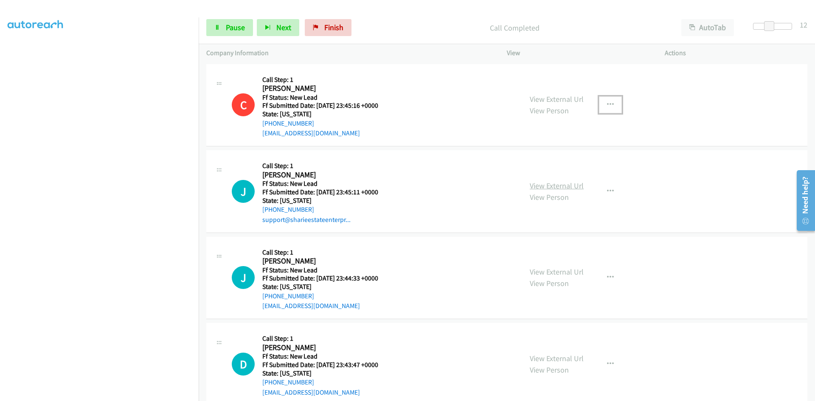
click at [558, 186] on link "View External Url" at bounding box center [557, 186] width 54 height 10
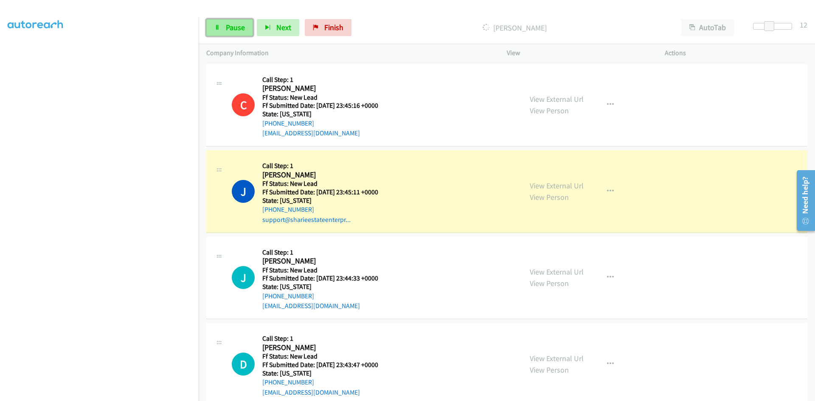
click at [233, 26] on span "Pause" at bounding box center [235, 27] width 19 height 10
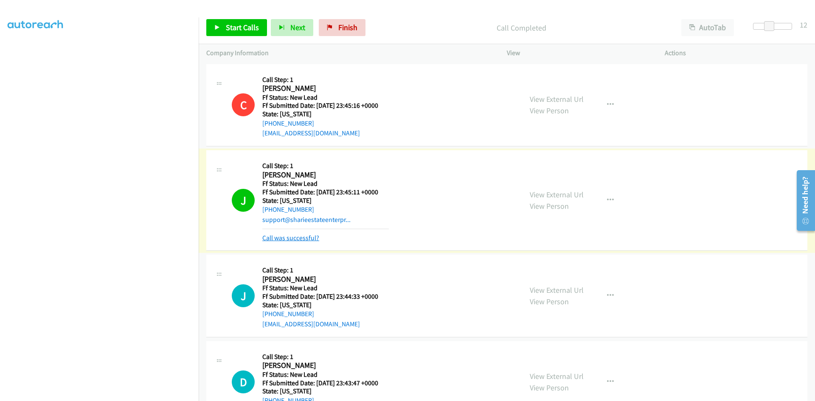
click at [297, 238] on link "Call was successful?" at bounding box center [290, 238] width 57 height 8
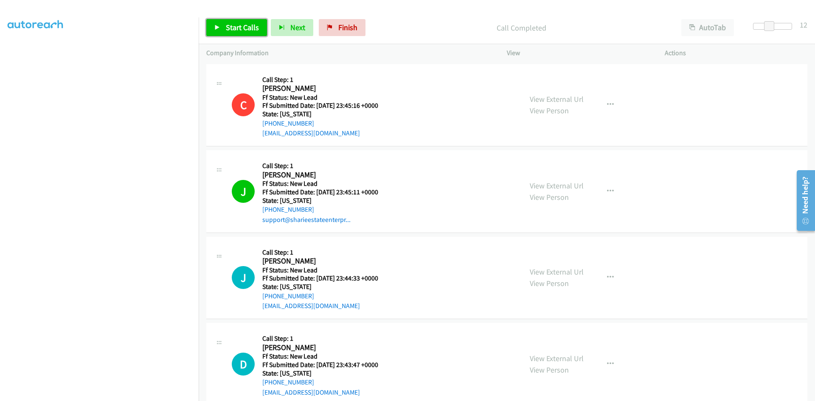
click at [249, 26] on span "Start Calls" at bounding box center [242, 27] width 33 height 10
click at [569, 268] on link "View External Url" at bounding box center [557, 272] width 54 height 10
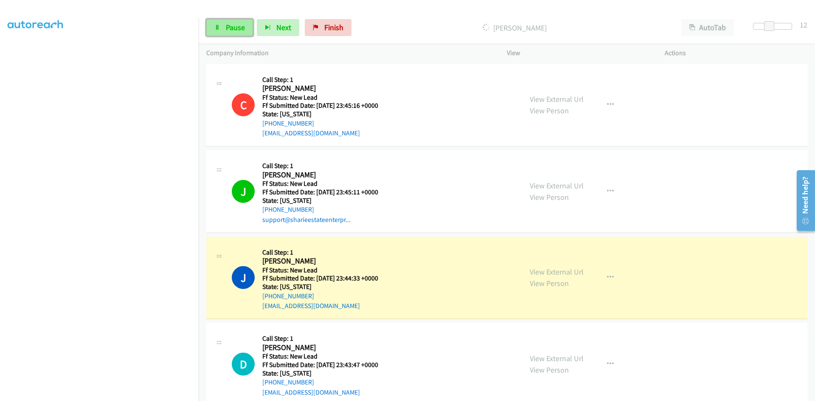
click at [232, 21] on link "Pause" at bounding box center [229, 27] width 47 height 17
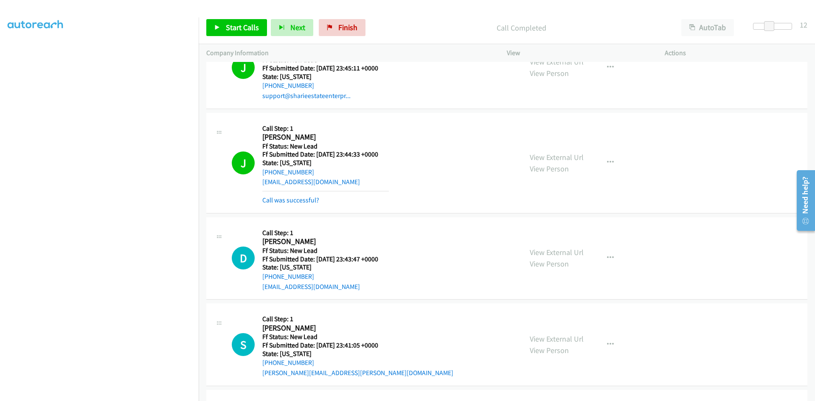
scroll to position [127, 0]
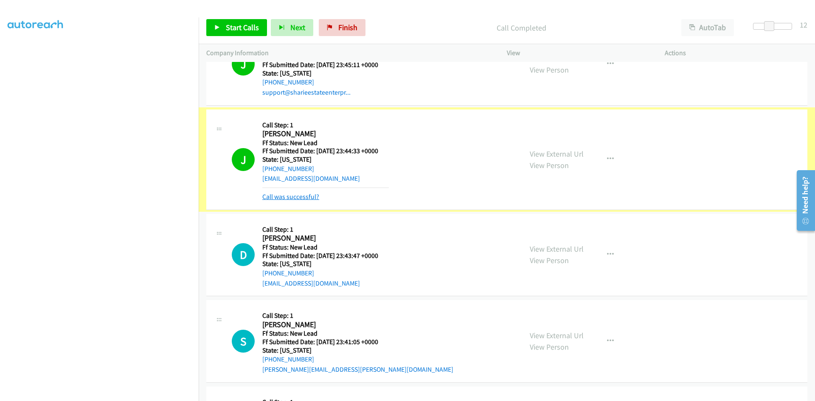
click at [294, 197] on link "Call was successful?" at bounding box center [290, 197] width 57 height 8
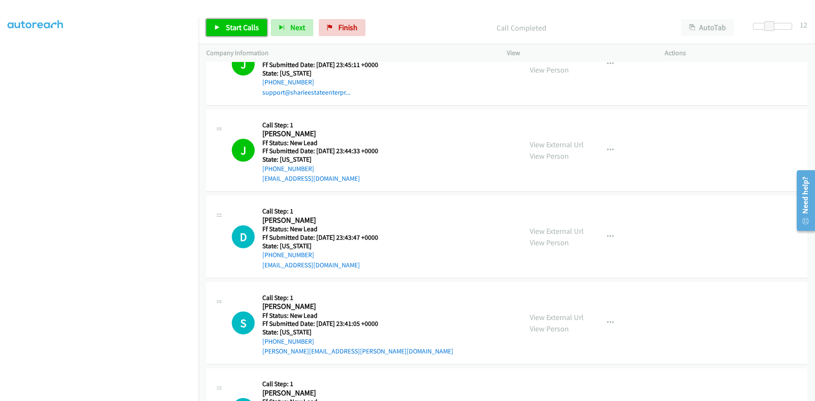
click at [228, 28] on span "Start Calls" at bounding box center [242, 27] width 33 height 10
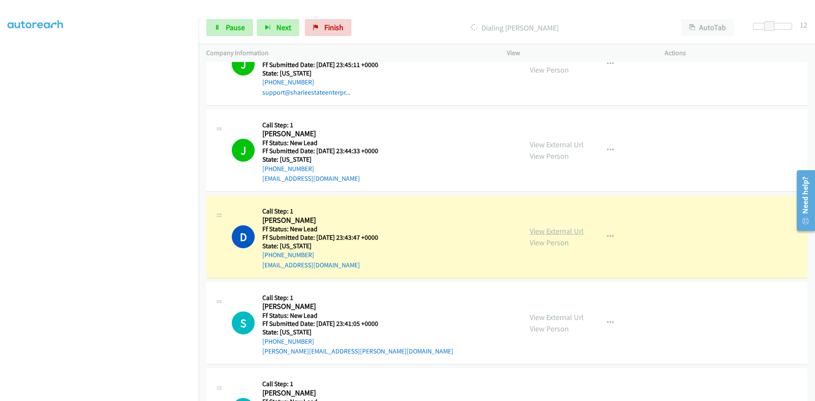
click at [548, 233] on link "View External Url" at bounding box center [557, 231] width 54 height 10
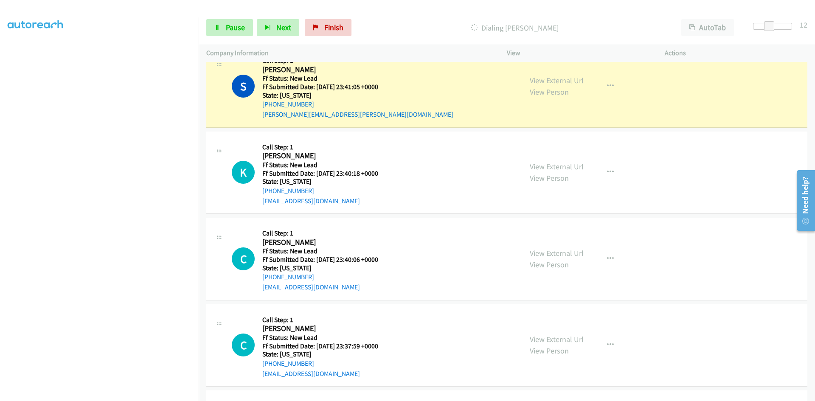
scroll to position [382, 0]
click at [536, 80] on link "View External Url" at bounding box center [557, 81] width 54 height 10
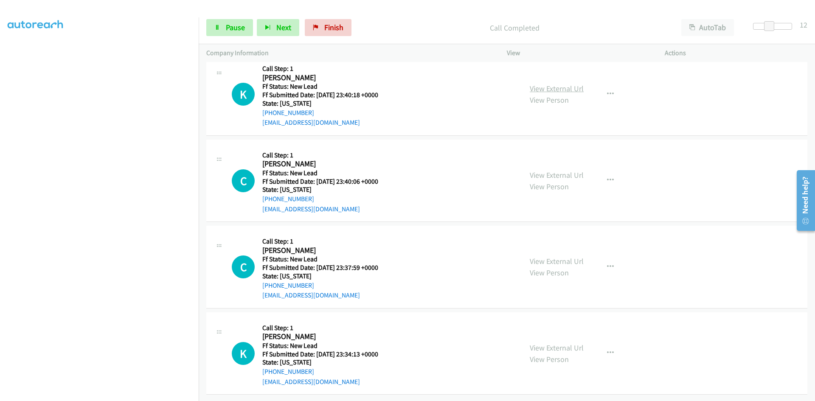
scroll to position [485, 0]
click at [552, 85] on link "View External Url" at bounding box center [557, 89] width 54 height 10
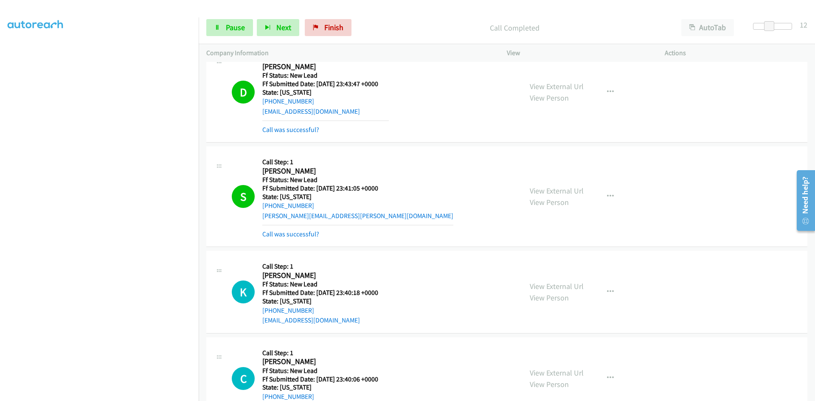
scroll to position [273, 0]
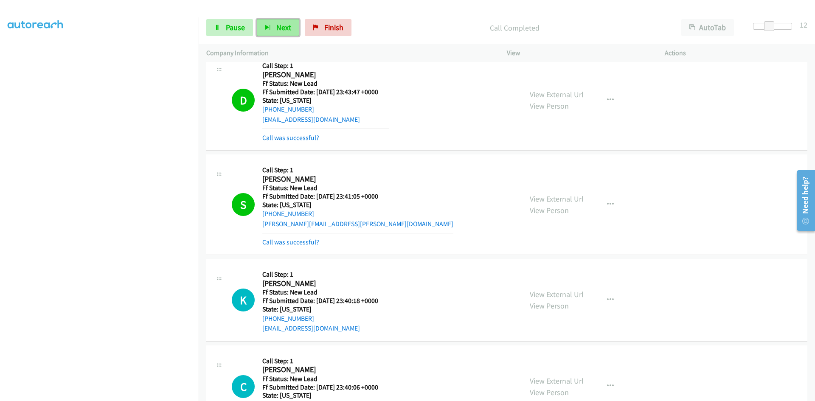
click at [288, 28] on span "Next" at bounding box center [283, 27] width 15 height 10
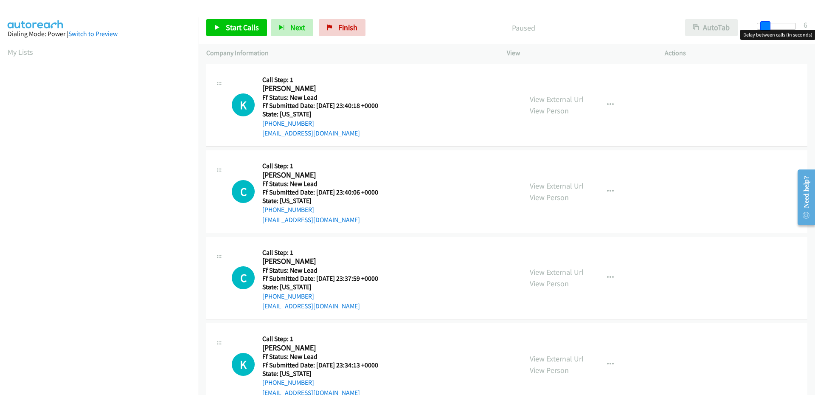
drag, startPoint x: 761, startPoint y: 26, endPoint x: 736, endPoint y: 34, distance: 26.8
click at [766, 29] on span at bounding box center [765, 26] width 10 height 10
drag, startPoint x: 763, startPoint y: 24, endPoint x: 698, endPoint y: 40, distance: 67.2
click at [698, 40] on div "Start Calls Pause Next Finish Paused AutoTab AutoTab 5" at bounding box center [507, 27] width 616 height 33
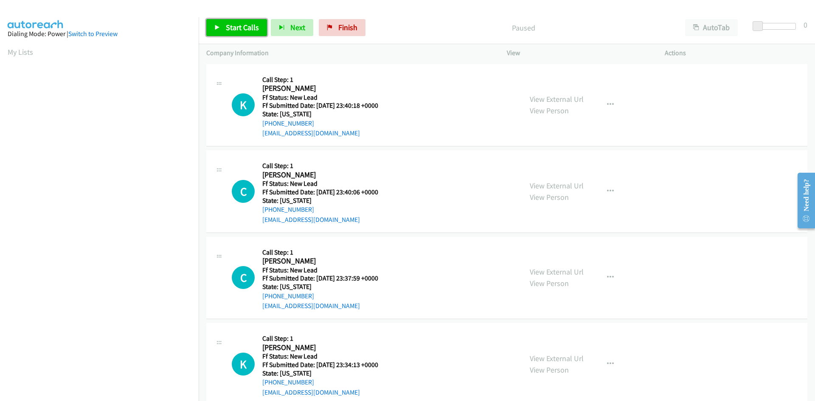
click at [241, 25] on span "Start Calls" at bounding box center [242, 27] width 33 height 10
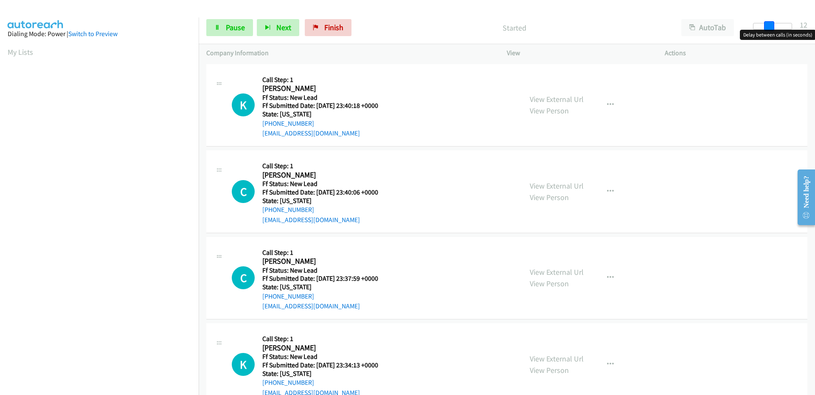
drag, startPoint x: 761, startPoint y: 25, endPoint x: 775, endPoint y: 25, distance: 14.9
click at [775, 25] on div at bounding box center [772, 26] width 39 height 7
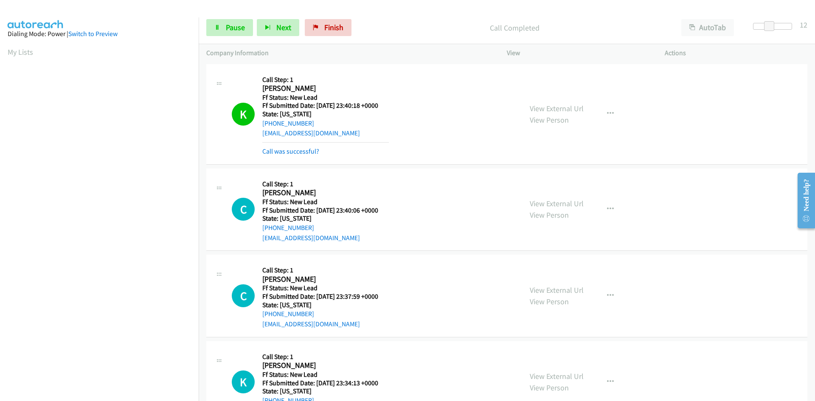
scroll to position [75, 0]
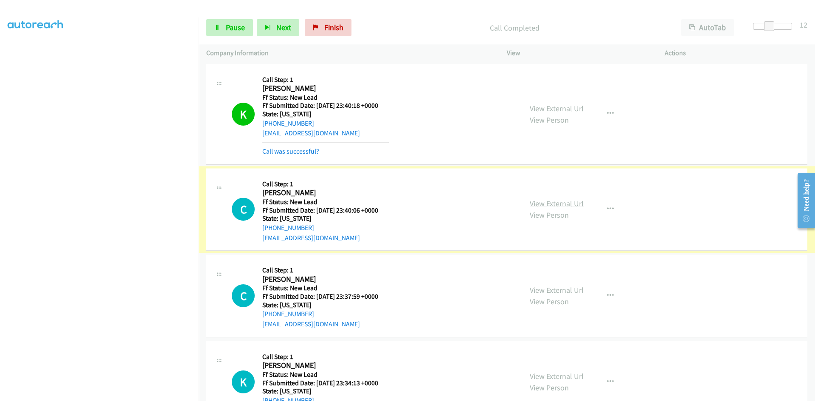
click at [564, 204] on link "View External Url" at bounding box center [557, 204] width 54 height 10
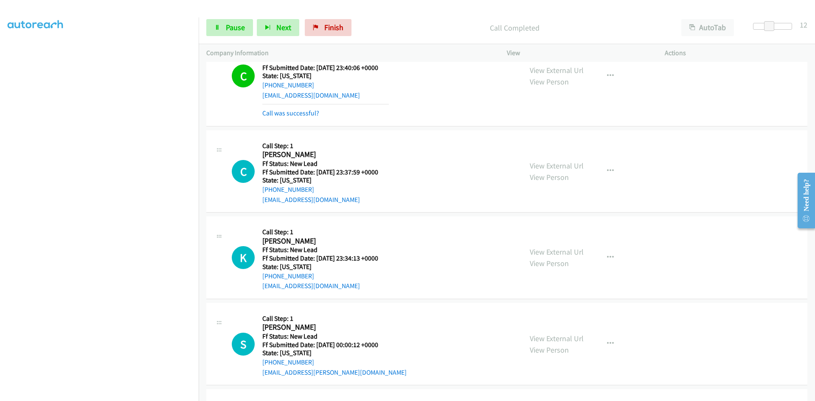
scroll to position [170, 0]
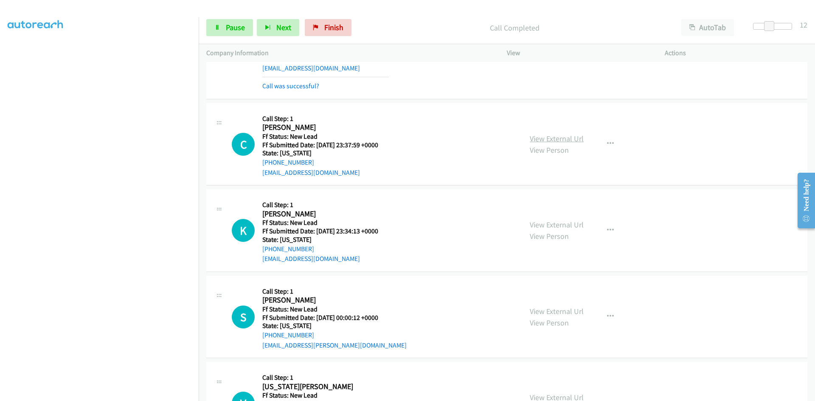
click at [574, 140] on link "View External Url" at bounding box center [557, 139] width 54 height 10
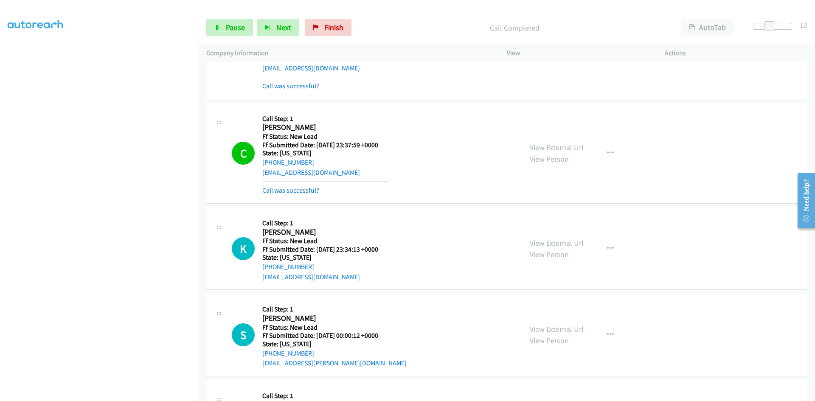
click at [544, 244] on link "View External Url" at bounding box center [557, 243] width 54 height 10
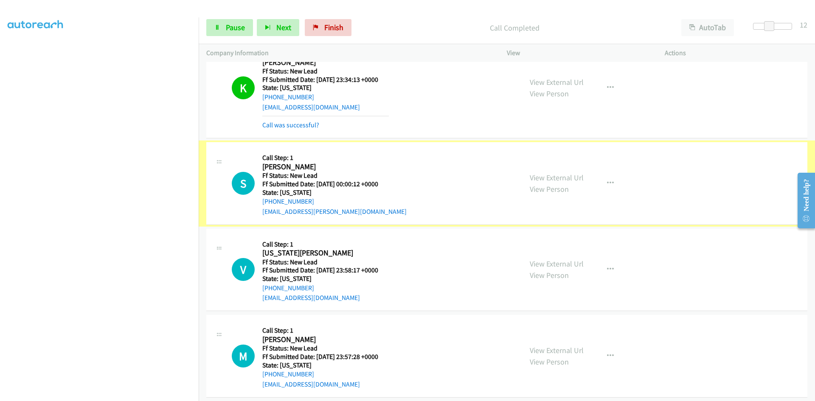
scroll to position [340, 0]
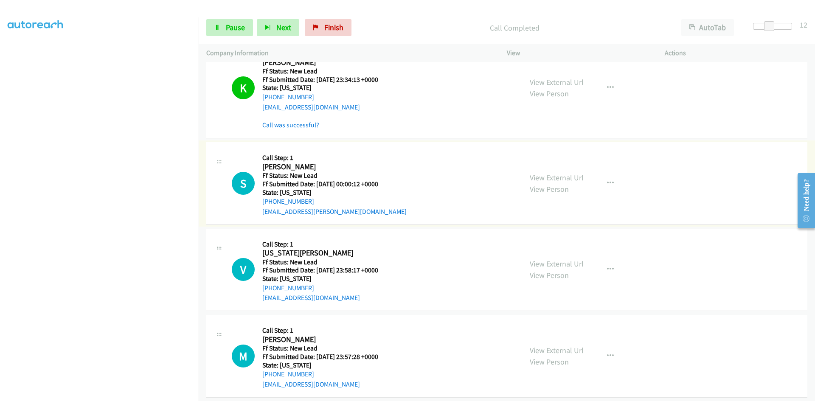
click at [551, 178] on link "View External Url" at bounding box center [557, 178] width 54 height 10
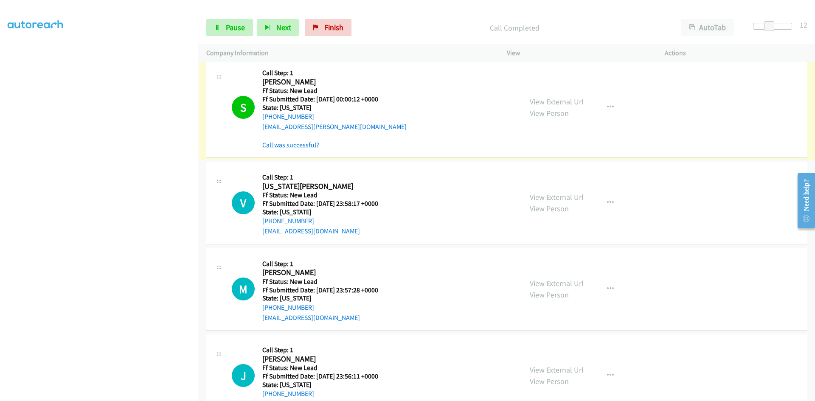
click at [296, 144] on link "Call was successful?" at bounding box center [290, 145] width 57 height 8
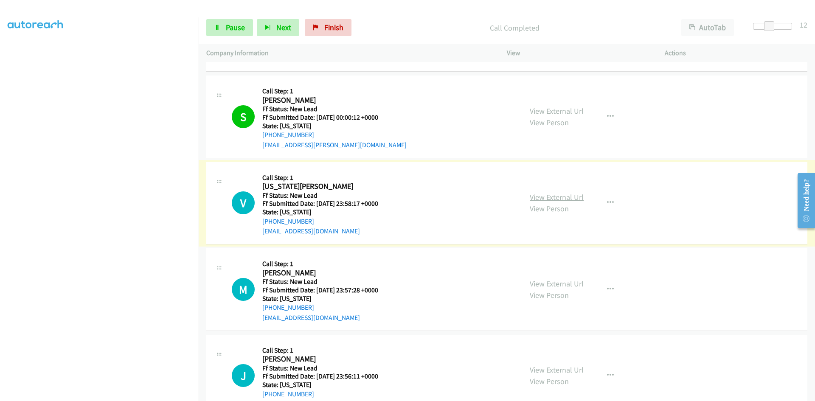
click at [557, 194] on link "View External Url" at bounding box center [557, 197] width 54 height 10
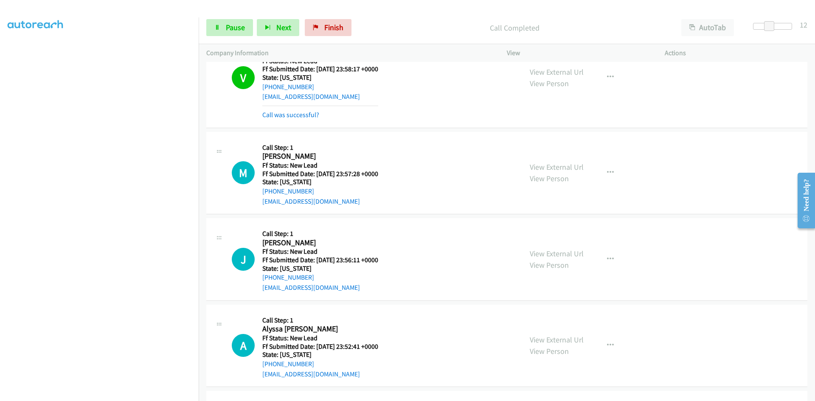
scroll to position [576, 0]
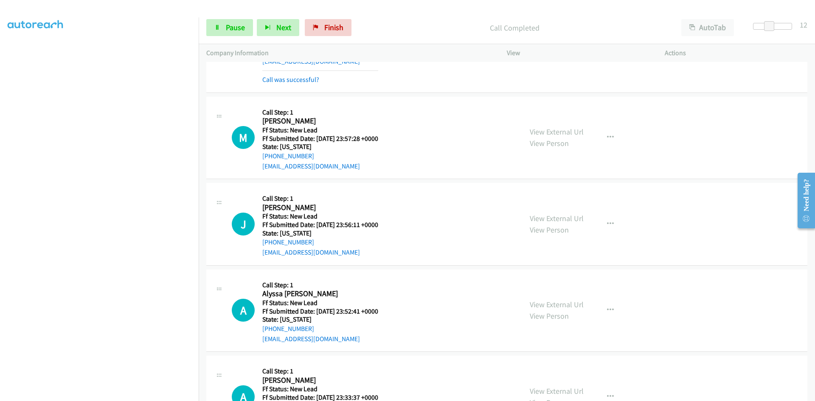
click at [581, 131] on div "View External Url View Person View External Url Email Schedule/Manage Callback …" at bounding box center [605, 137] width 166 height 67
click at [575, 132] on link "View External Url" at bounding box center [557, 132] width 54 height 10
click at [231, 28] on span "Pause" at bounding box center [235, 27] width 19 height 10
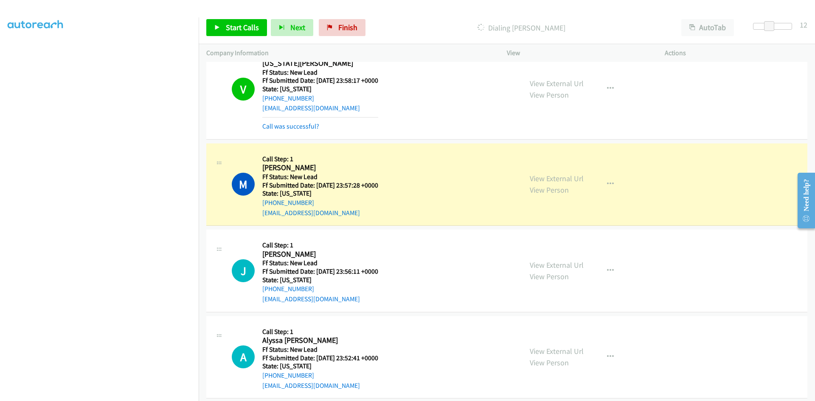
scroll to position [534, 0]
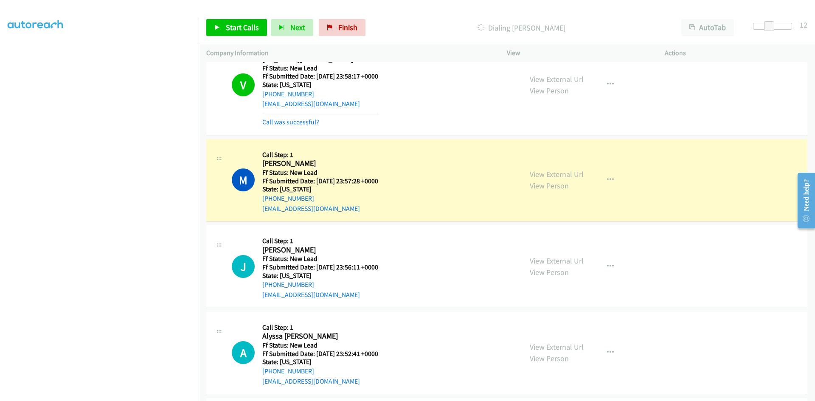
click at [536, 172] on link "View External Url" at bounding box center [557, 174] width 54 height 10
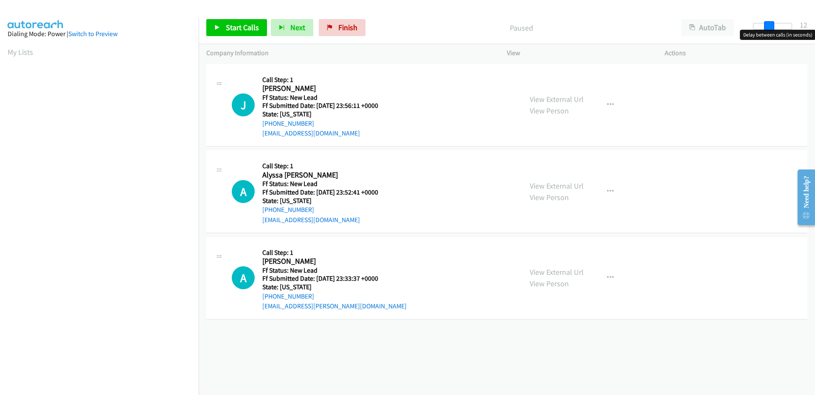
drag, startPoint x: 756, startPoint y: 27, endPoint x: 772, endPoint y: 25, distance: 15.4
click at [772, 25] on span at bounding box center [769, 26] width 10 height 10
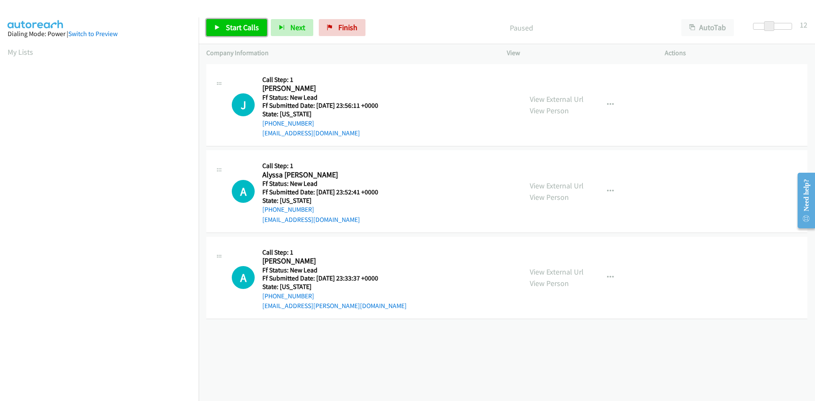
click at [228, 24] on span "Start Calls" at bounding box center [242, 27] width 33 height 10
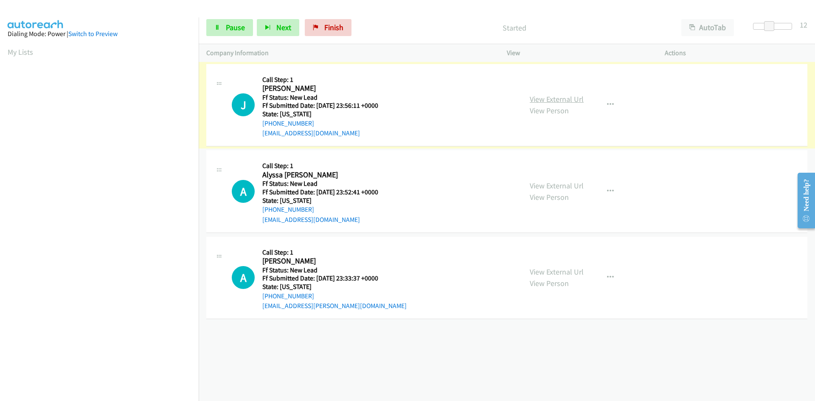
click at [548, 97] on link "View External Url" at bounding box center [557, 99] width 54 height 10
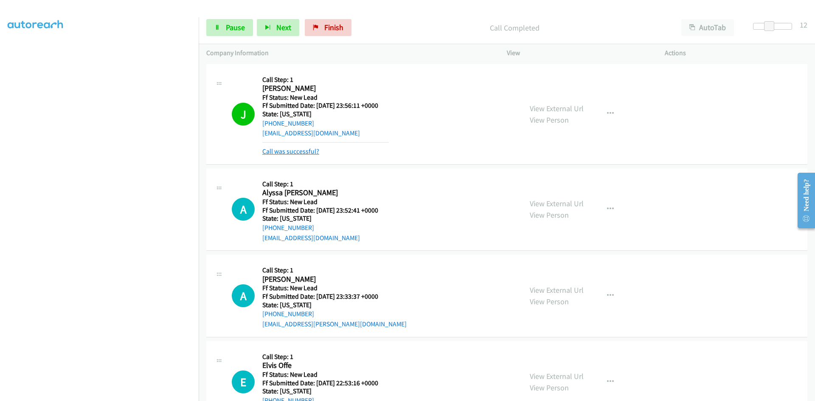
click at [313, 150] on link "Call was successful?" at bounding box center [290, 151] width 57 height 8
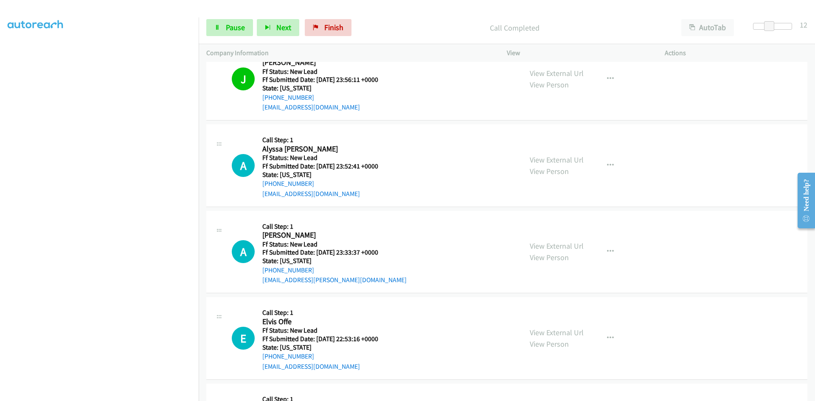
scroll to position [0, 0]
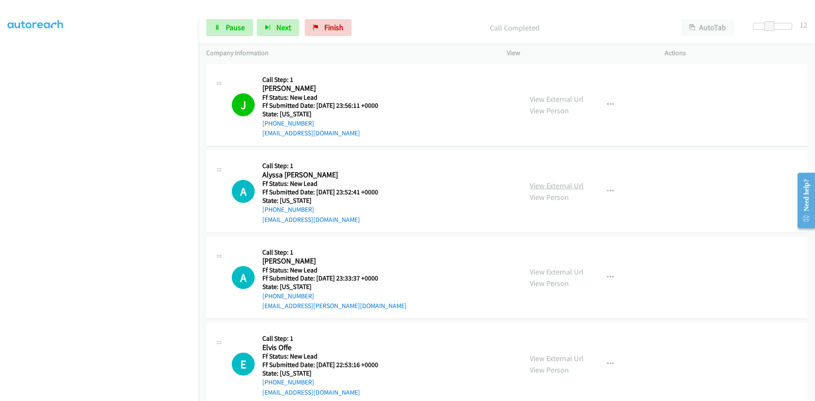
click at [556, 185] on link "View External Url" at bounding box center [557, 186] width 54 height 10
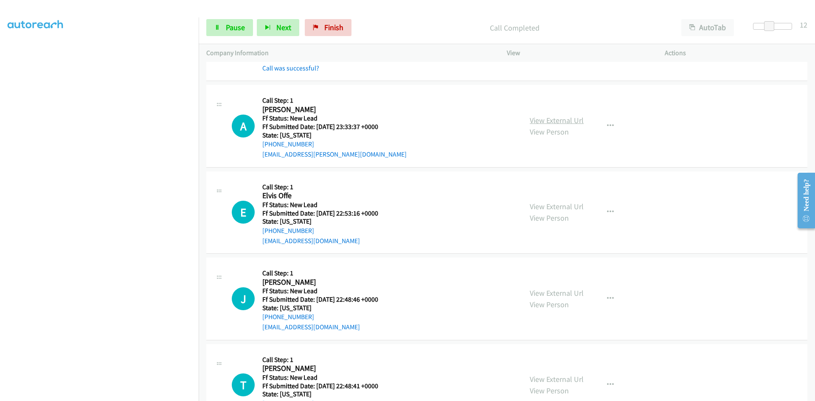
scroll to position [170, 0]
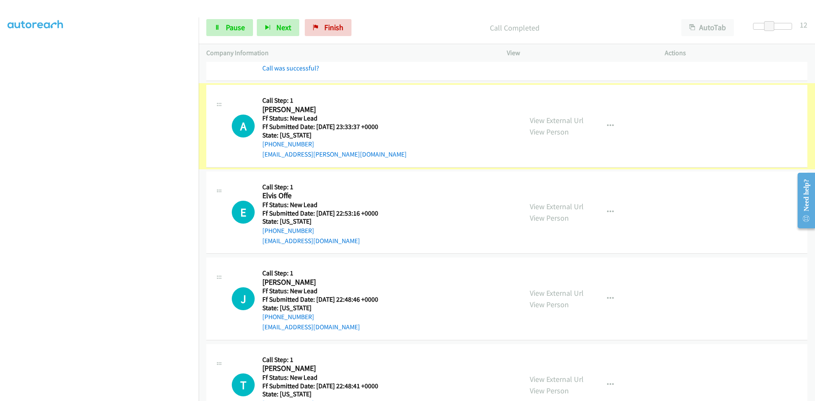
click at [542, 119] on link "View External Url" at bounding box center [557, 120] width 54 height 10
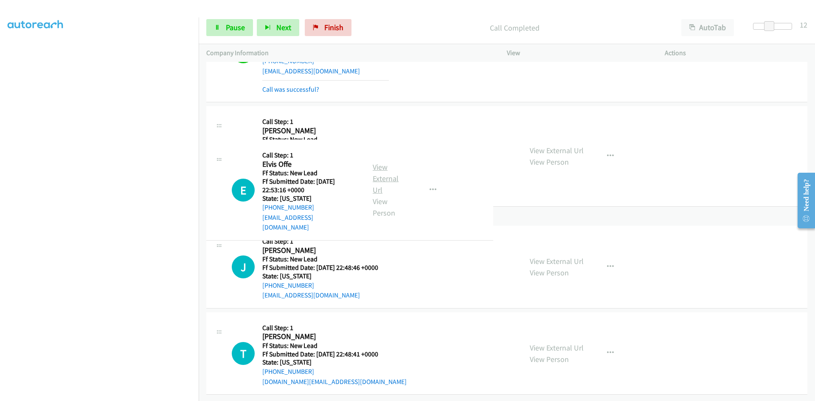
scroll to position [226, 0]
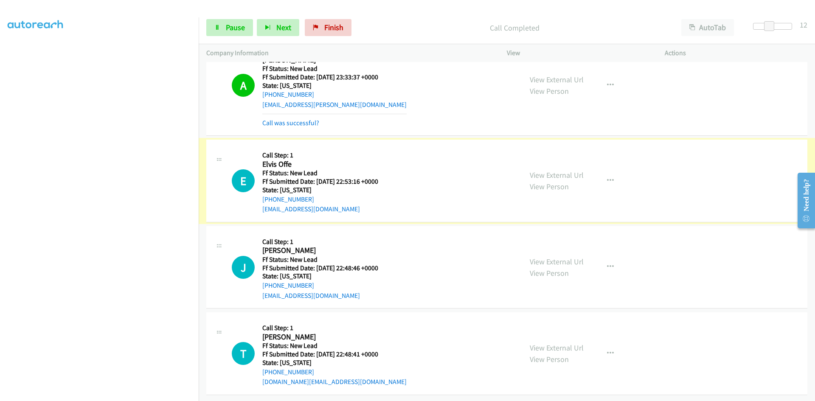
click at [566, 170] on link "View External Url" at bounding box center [557, 175] width 54 height 10
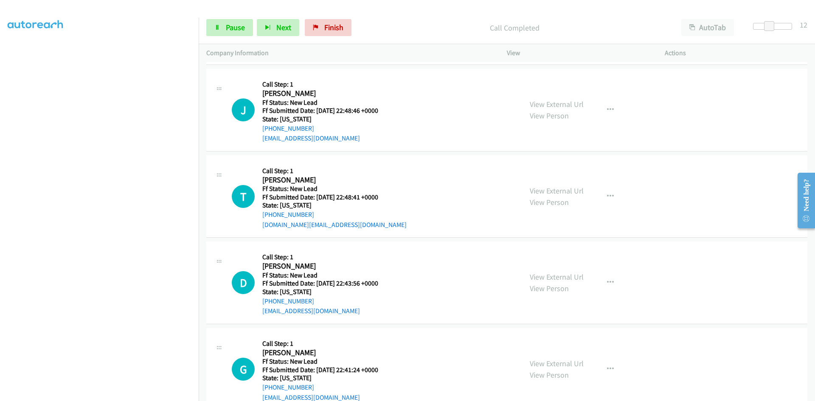
scroll to position [396, 0]
click at [541, 101] on link "View External Url" at bounding box center [557, 103] width 54 height 10
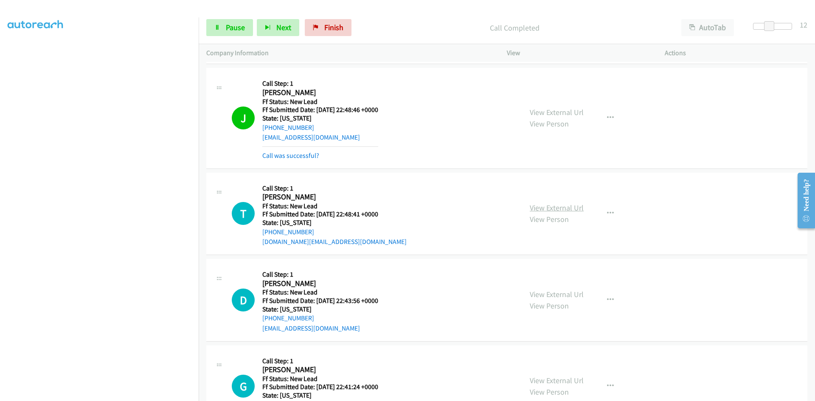
click at [536, 208] on link "View External Url" at bounding box center [557, 208] width 54 height 10
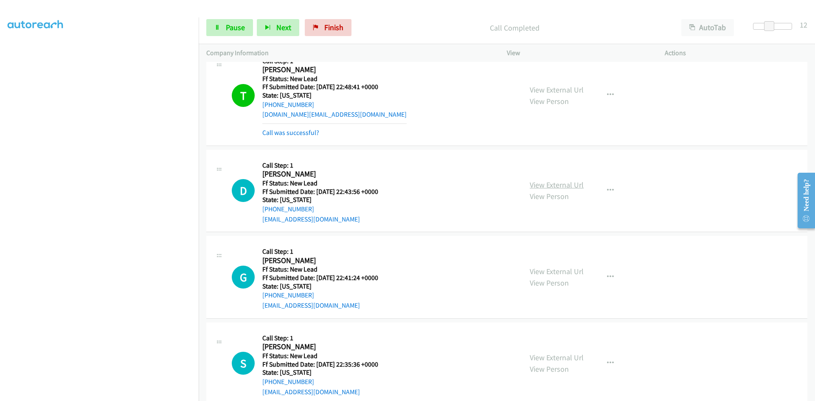
scroll to position [523, 0]
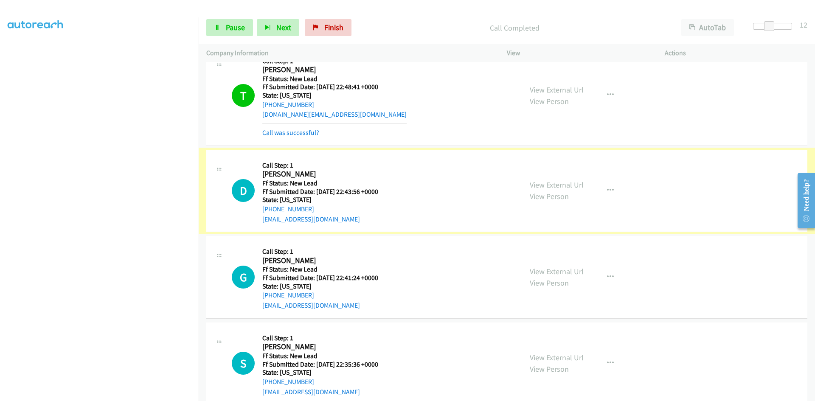
click at [538, 183] on link "View External Url" at bounding box center [557, 185] width 54 height 10
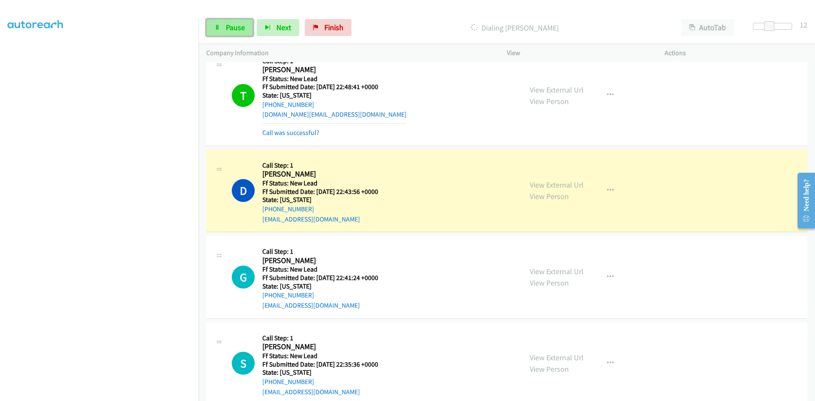
click at [233, 31] on span "Pause" at bounding box center [235, 27] width 19 height 10
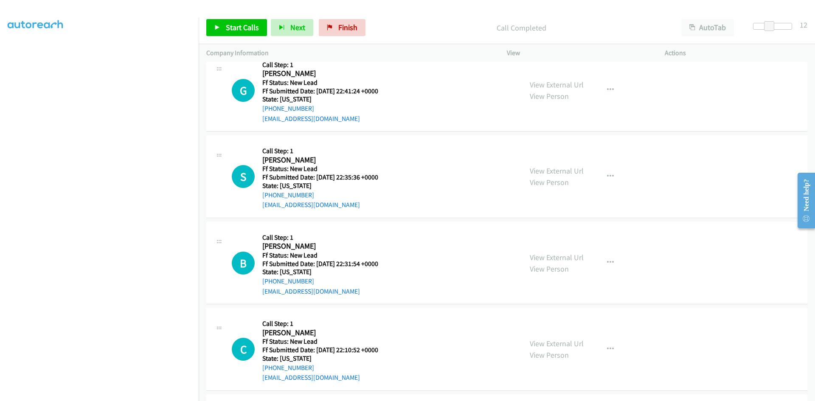
scroll to position [735, 0]
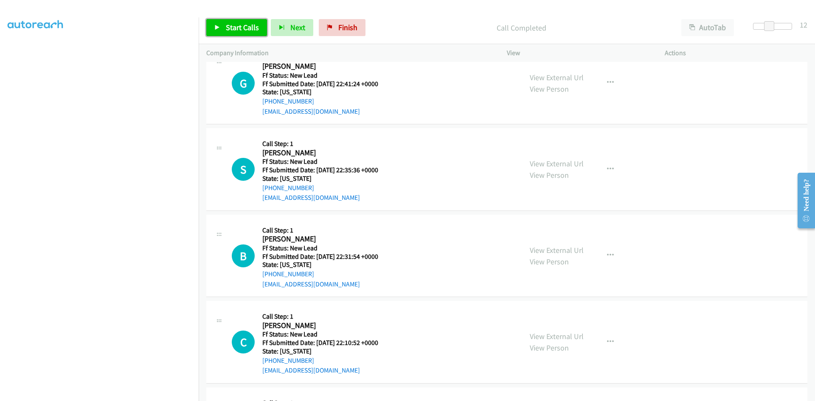
click at [236, 28] on span "Start Calls" at bounding box center [242, 27] width 33 height 10
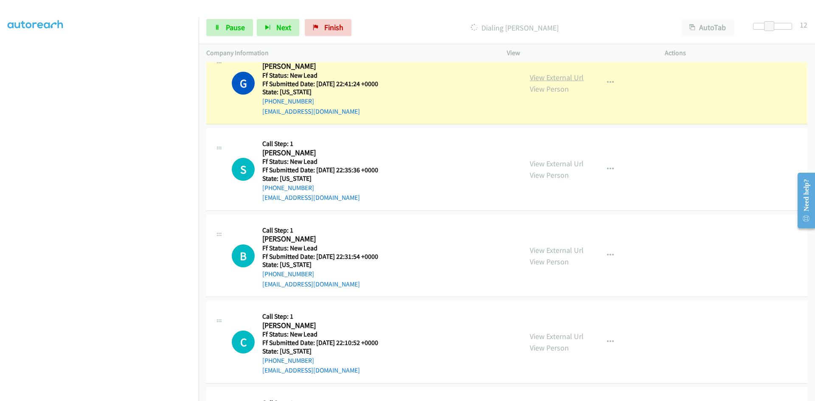
click at [564, 74] on link "View External Url" at bounding box center [557, 78] width 54 height 10
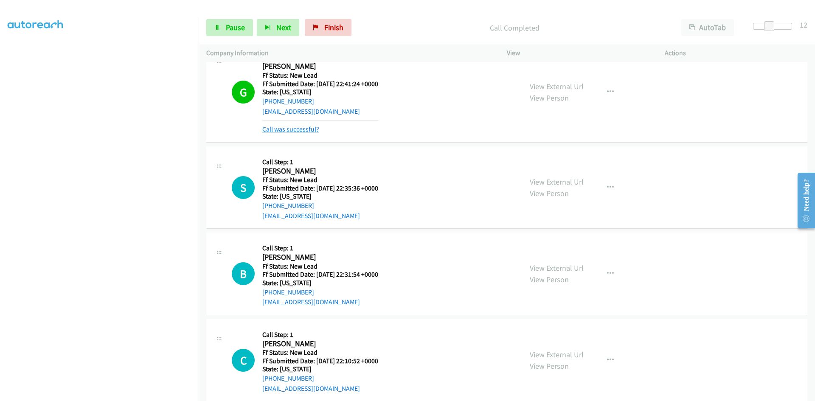
click at [306, 126] on link "Call was successful?" at bounding box center [290, 129] width 57 height 8
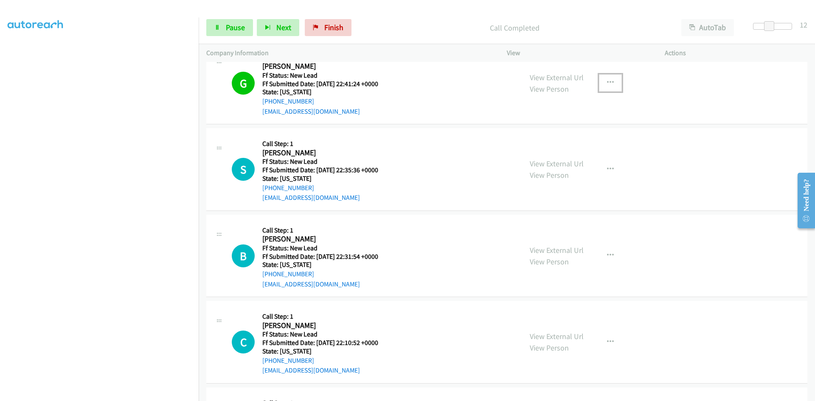
click at [607, 80] on icon "button" at bounding box center [610, 82] width 7 height 7
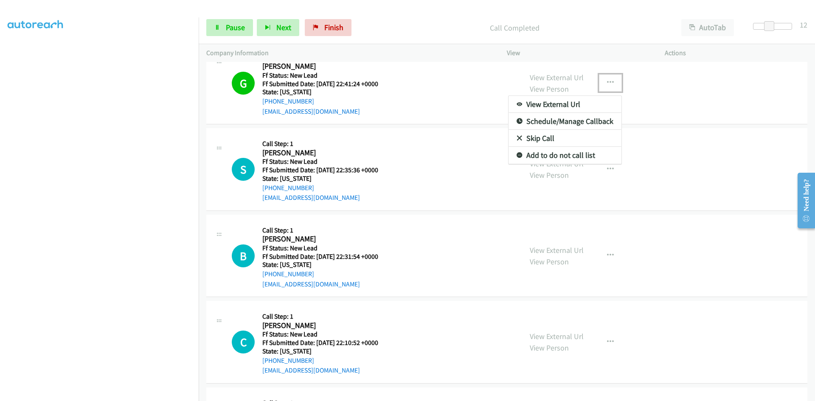
click at [542, 152] on link "Add to do not call list" at bounding box center [564, 155] width 113 height 17
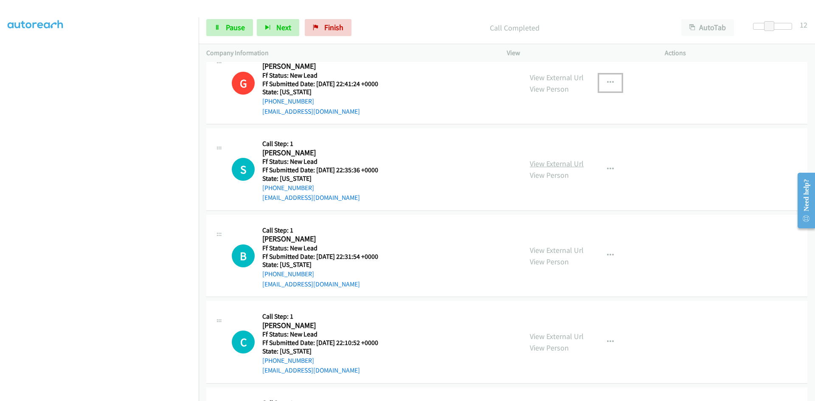
click at [559, 162] on link "View External Url" at bounding box center [557, 164] width 54 height 10
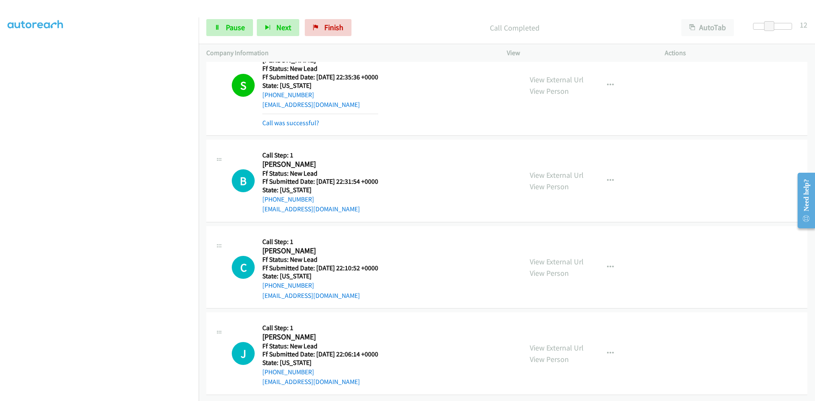
scroll to position [834, 0]
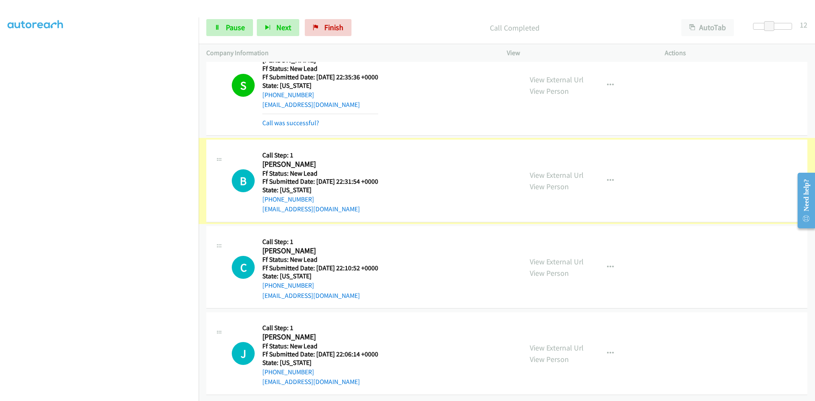
click at [542, 170] on link "View External Url" at bounding box center [557, 175] width 54 height 10
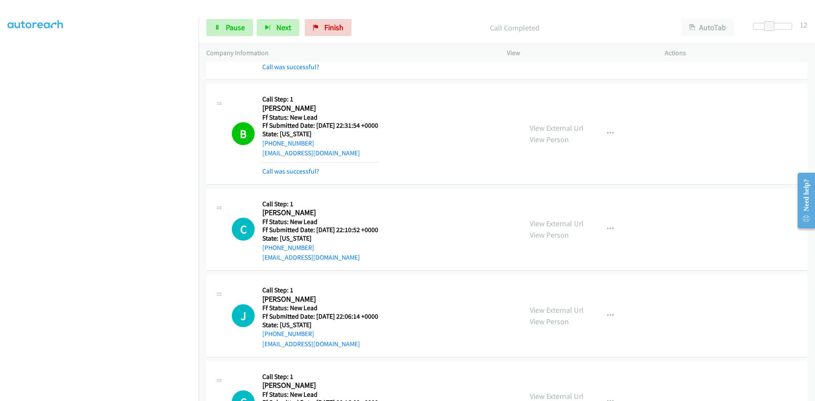
scroll to position [1004, 0]
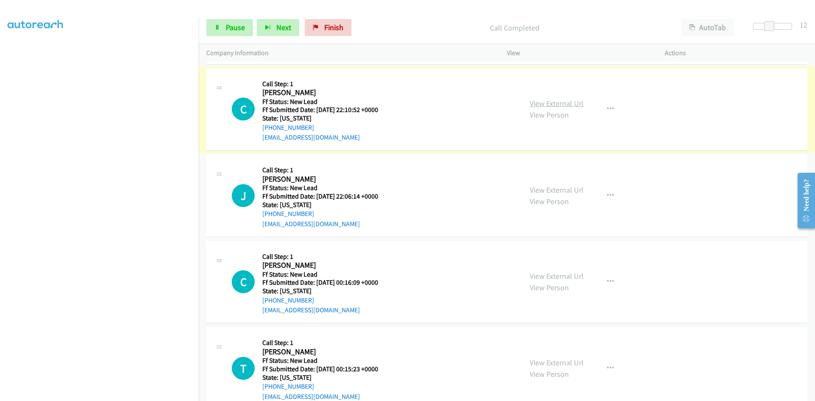
click at [546, 104] on link "View External Url" at bounding box center [557, 103] width 54 height 10
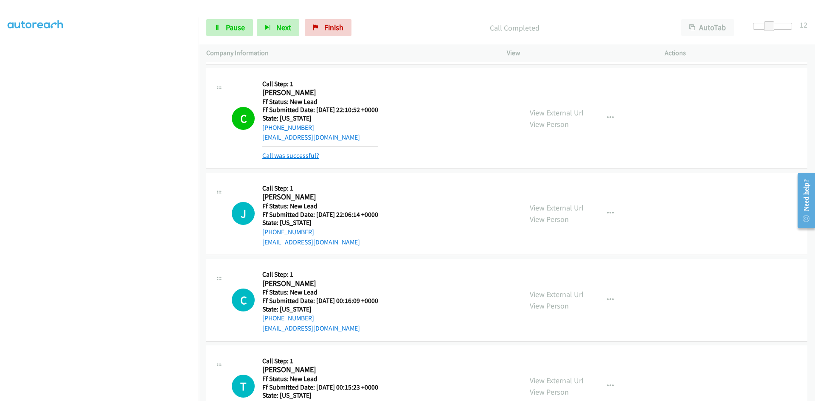
click at [315, 153] on link "Call was successful?" at bounding box center [290, 156] width 57 height 8
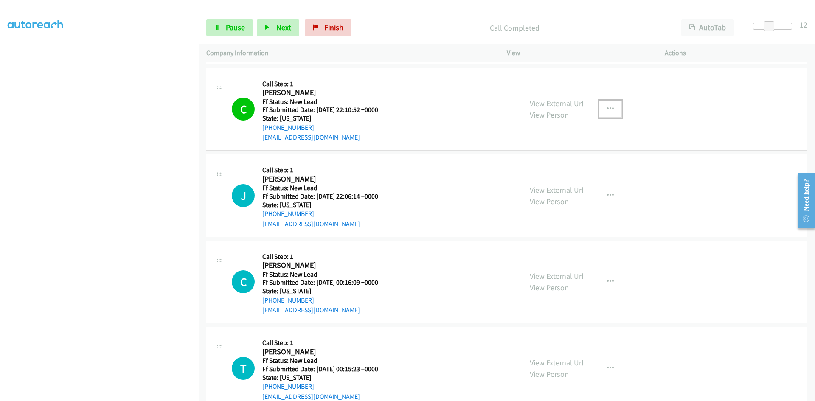
click at [602, 107] on button "button" at bounding box center [610, 109] width 23 height 17
click at [543, 180] on link "Add to do not call list" at bounding box center [564, 181] width 113 height 17
click at [542, 191] on link "View External Url" at bounding box center [557, 190] width 54 height 10
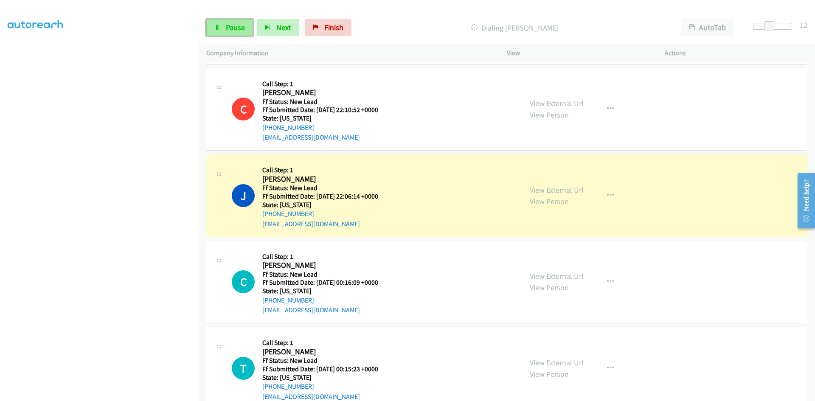
click at [220, 24] on link "Pause" at bounding box center [229, 27] width 47 height 17
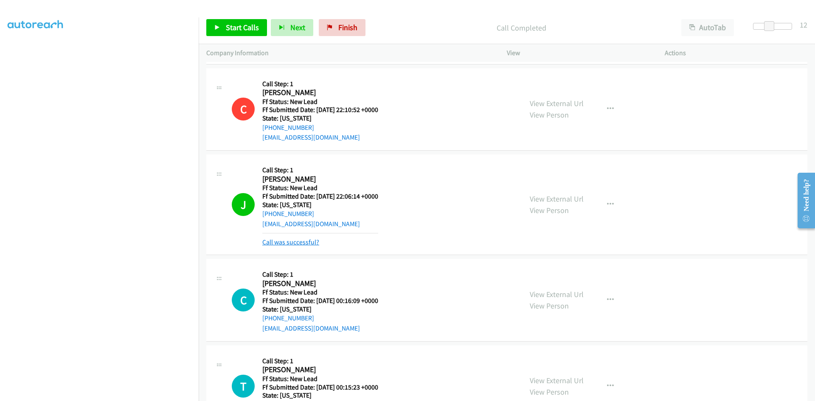
click at [296, 239] on link "Call was successful?" at bounding box center [290, 242] width 57 height 8
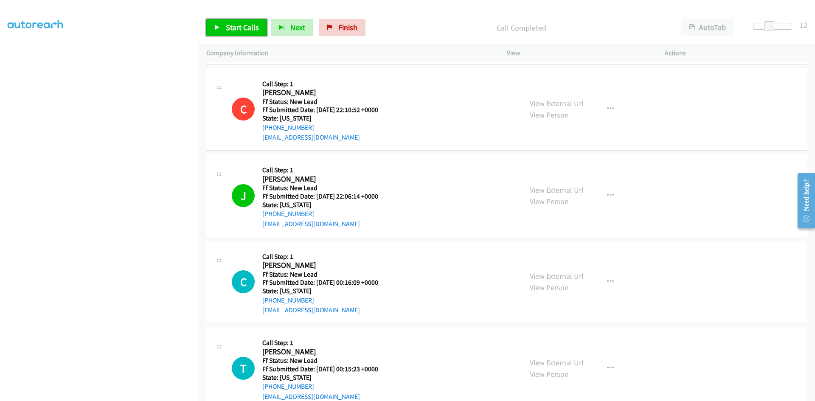
click at [235, 26] on span "Start Calls" at bounding box center [242, 27] width 33 height 10
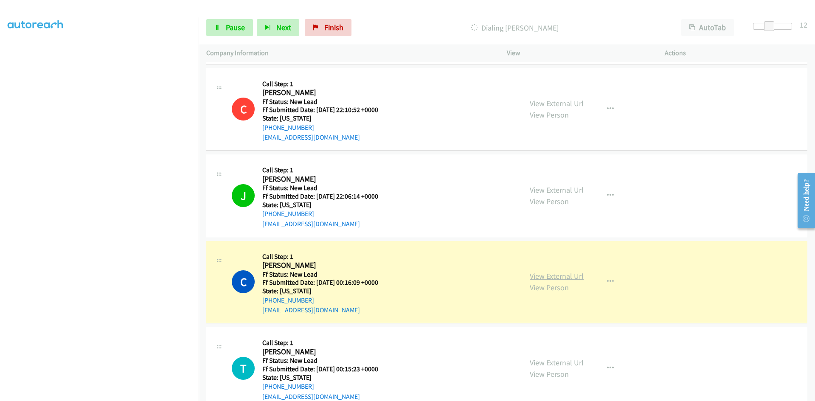
click at [563, 275] on link "View External Url" at bounding box center [557, 276] width 54 height 10
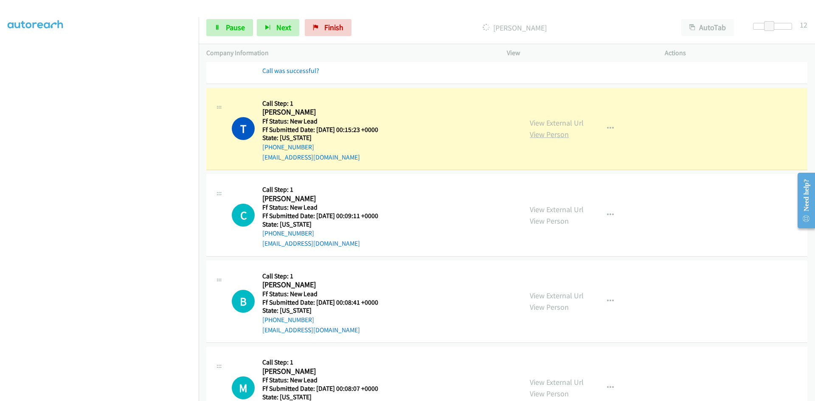
scroll to position [1259, 0]
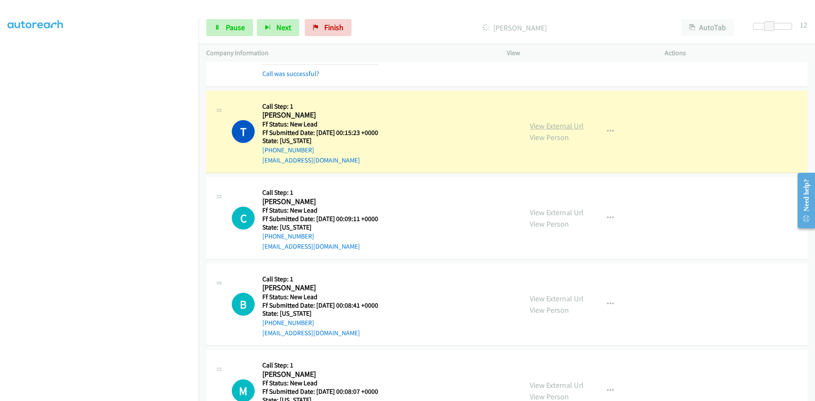
click at [539, 126] on link "View External Url" at bounding box center [557, 126] width 54 height 10
click at [234, 30] on span "Pause" at bounding box center [235, 27] width 19 height 10
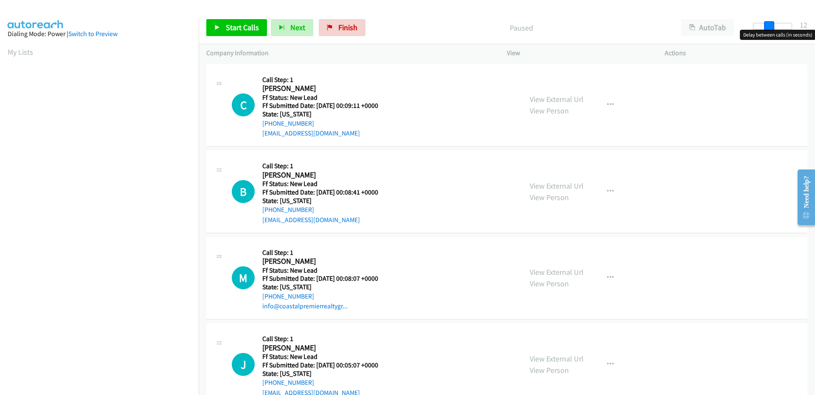
drag, startPoint x: 760, startPoint y: 26, endPoint x: 775, endPoint y: 27, distance: 15.3
click at [775, 27] on div at bounding box center [772, 26] width 39 height 7
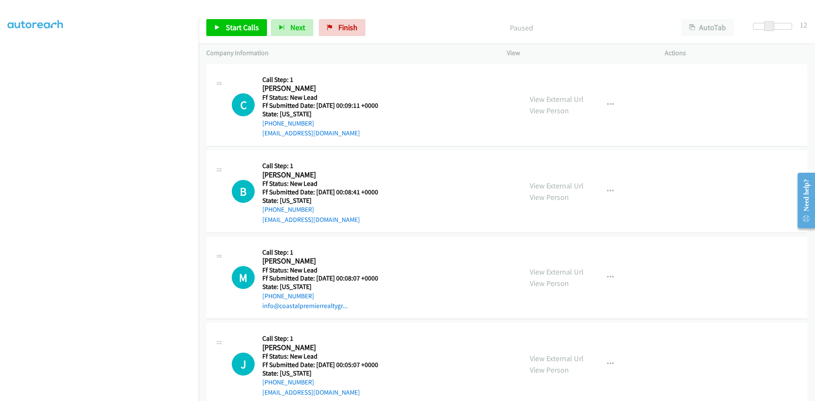
scroll to position [75, 0]
click at [236, 28] on span "Start Calls" at bounding box center [242, 27] width 33 height 10
click at [547, 101] on link "View External Url" at bounding box center [557, 99] width 54 height 10
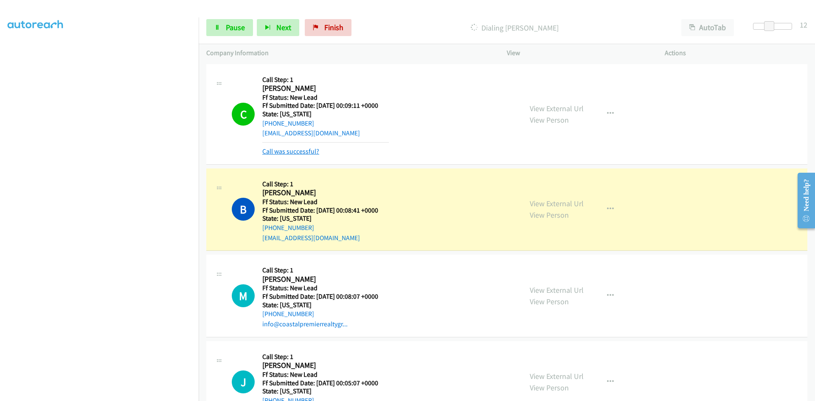
click at [282, 151] on link "Call was successful?" at bounding box center [290, 151] width 57 height 8
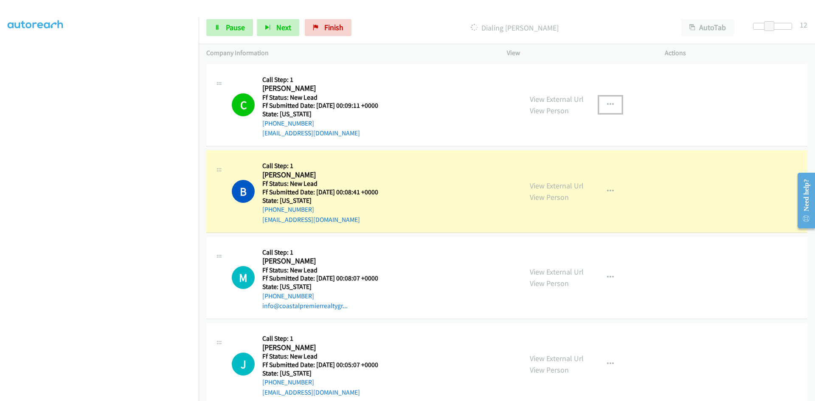
click at [607, 102] on icon "button" at bounding box center [610, 104] width 7 height 7
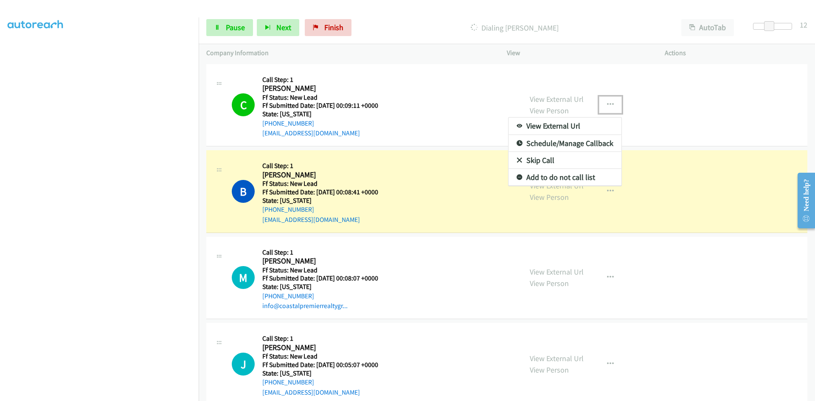
click at [553, 176] on link "Add to do not call list" at bounding box center [564, 177] width 113 height 17
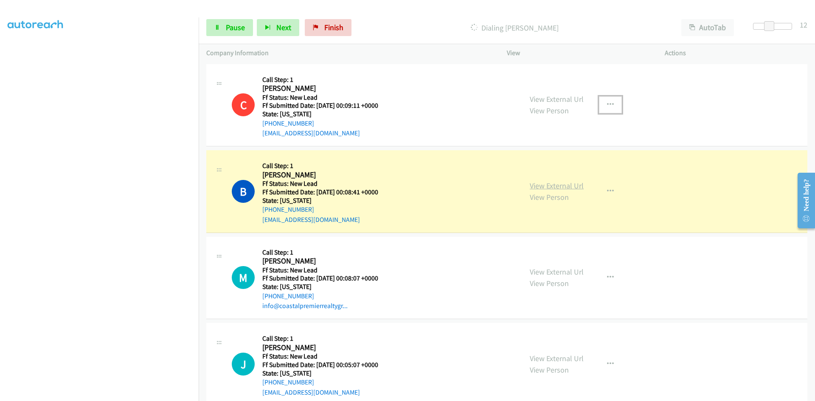
click at [543, 188] on link "View External Url" at bounding box center [557, 186] width 54 height 10
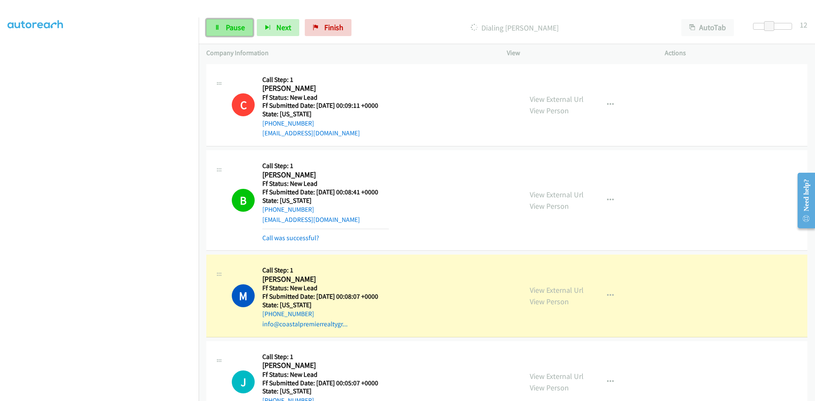
click at [228, 23] on span "Pause" at bounding box center [235, 27] width 19 height 10
click at [289, 234] on link "Call was successful?" at bounding box center [290, 238] width 57 height 8
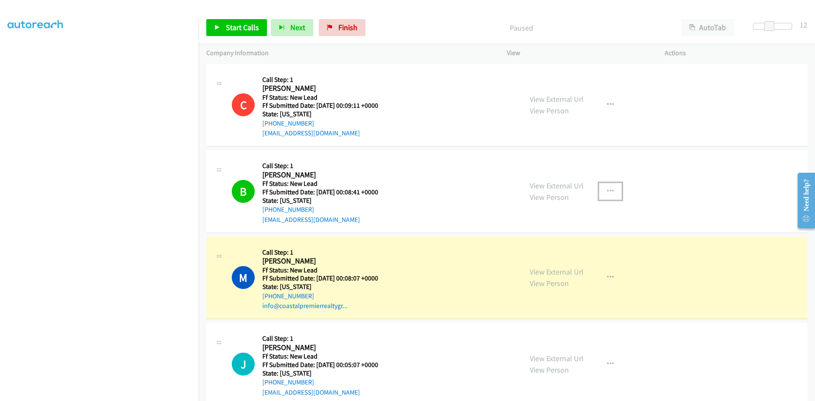
click at [607, 190] on icon "button" at bounding box center [610, 191] width 7 height 7
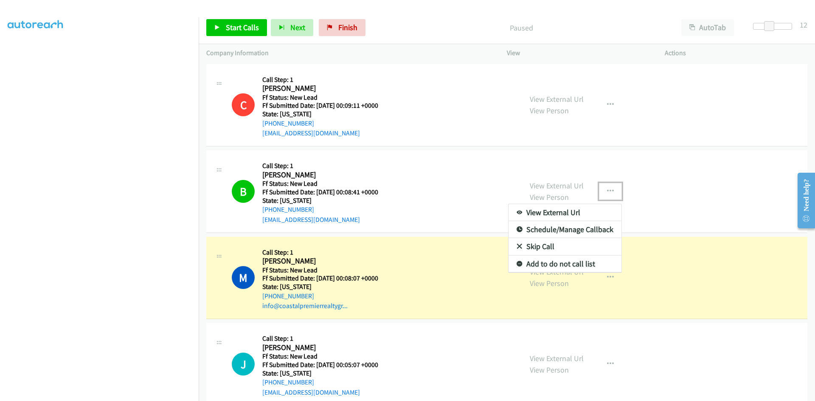
click at [562, 264] on link "Add to do not call list" at bounding box center [564, 264] width 113 height 17
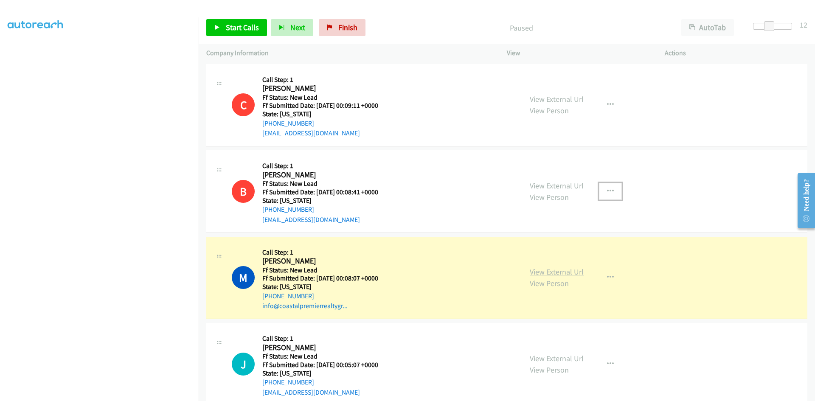
click at [562, 274] on link "View External Url" at bounding box center [557, 272] width 54 height 10
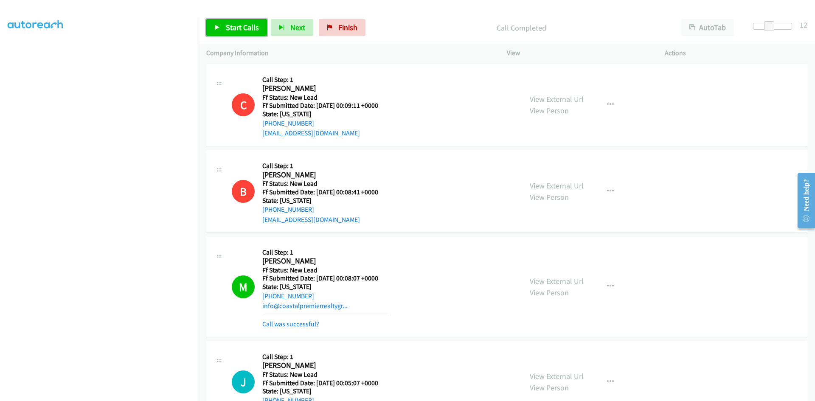
click at [224, 30] on link "Start Calls" at bounding box center [236, 27] width 61 height 17
click at [224, 30] on link "Pause" at bounding box center [229, 27] width 47 height 17
click at [296, 322] on link "Call was successful?" at bounding box center [290, 324] width 57 height 8
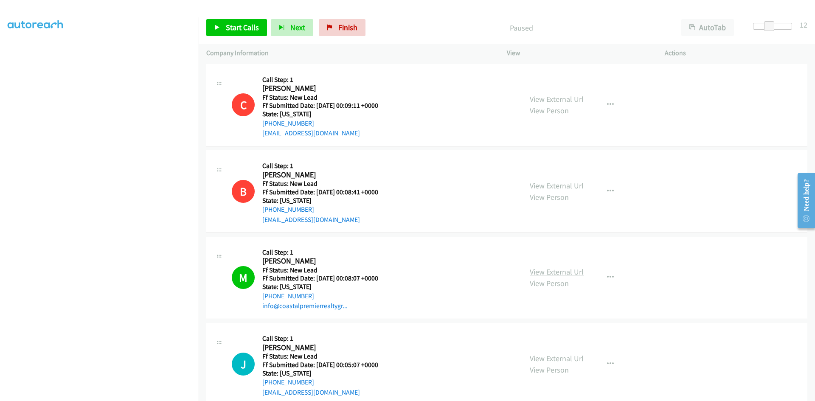
click at [569, 270] on link "View External Url" at bounding box center [557, 272] width 54 height 10
click at [607, 275] on icon "button" at bounding box center [610, 277] width 7 height 7
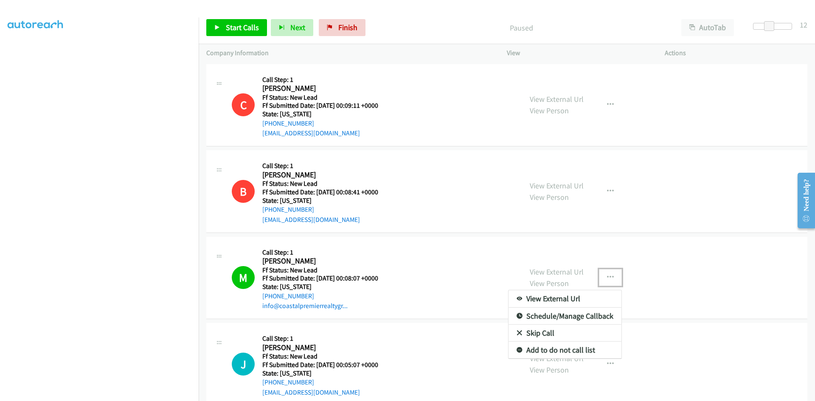
click at [539, 348] on link "Add to do not call list" at bounding box center [564, 350] width 113 height 17
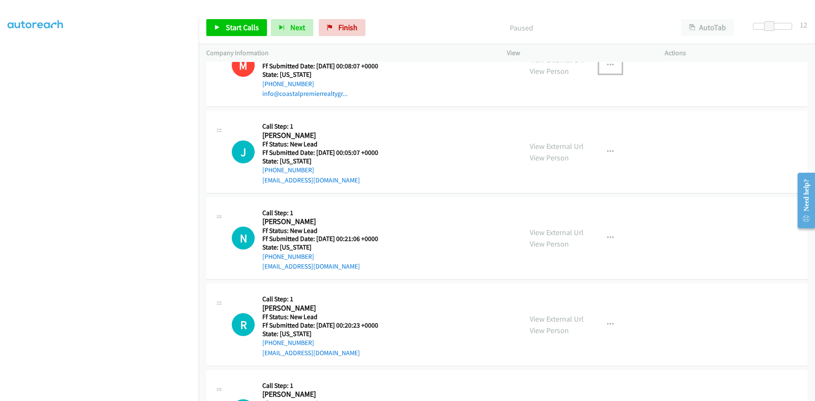
scroll to position [255, 0]
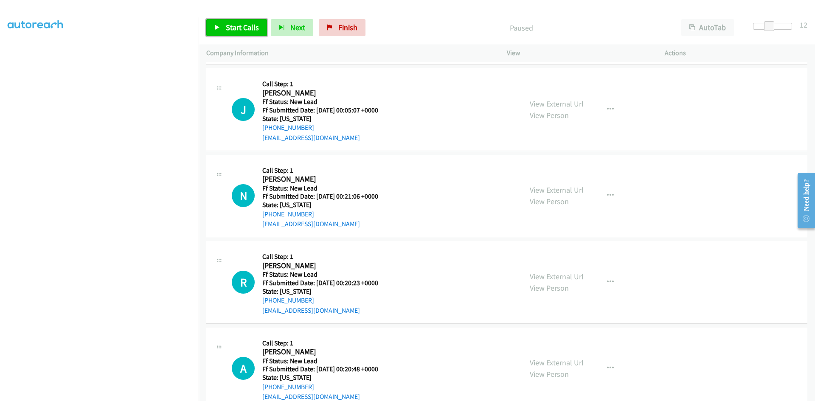
click at [249, 28] on span "Start Calls" at bounding box center [242, 27] width 33 height 10
click at [539, 189] on link "View External Url" at bounding box center [557, 190] width 54 height 10
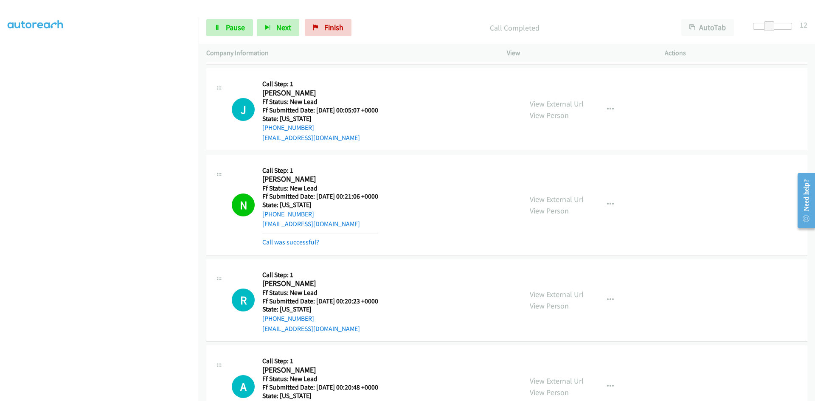
scroll to position [294, 0]
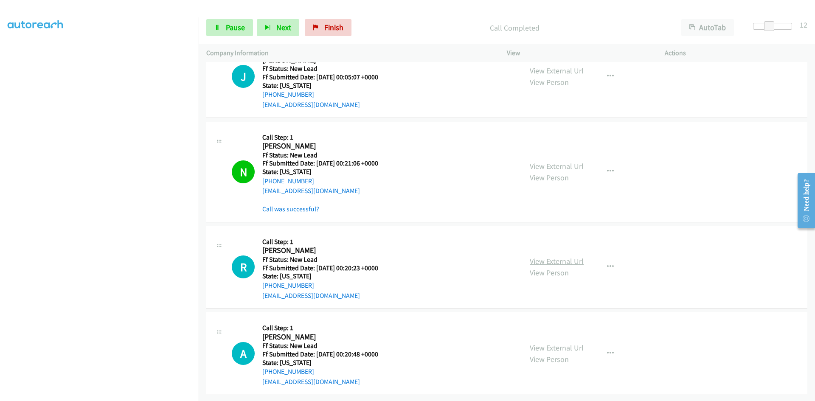
click at [562, 256] on link "View External Url" at bounding box center [557, 261] width 54 height 10
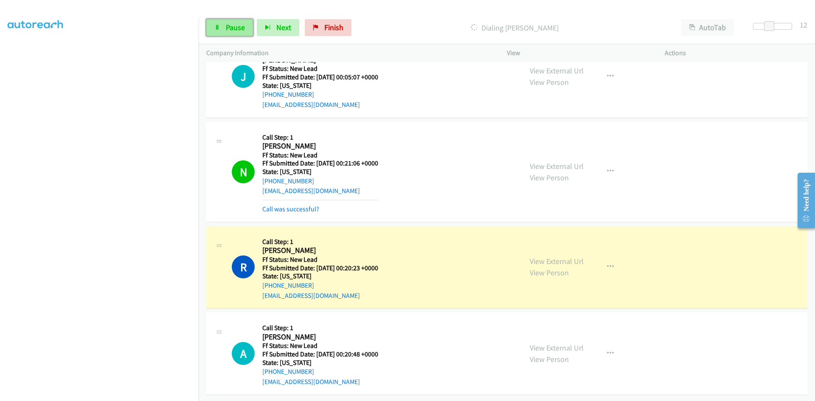
click at [236, 28] on span "Pause" at bounding box center [235, 27] width 19 height 10
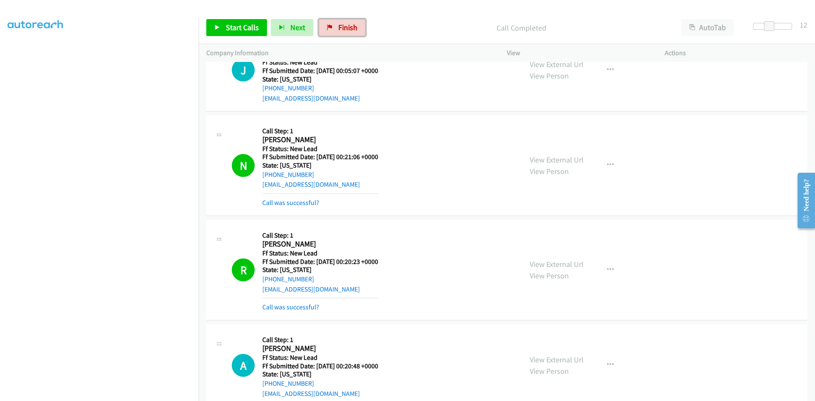
drag, startPoint x: 345, startPoint y: 28, endPoint x: 444, endPoint y: 44, distance: 101.0
click at [345, 28] on span "Finish" at bounding box center [347, 27] width 19 height 10
